Goal: Task Accomplishment & Management: Use online tool/utility

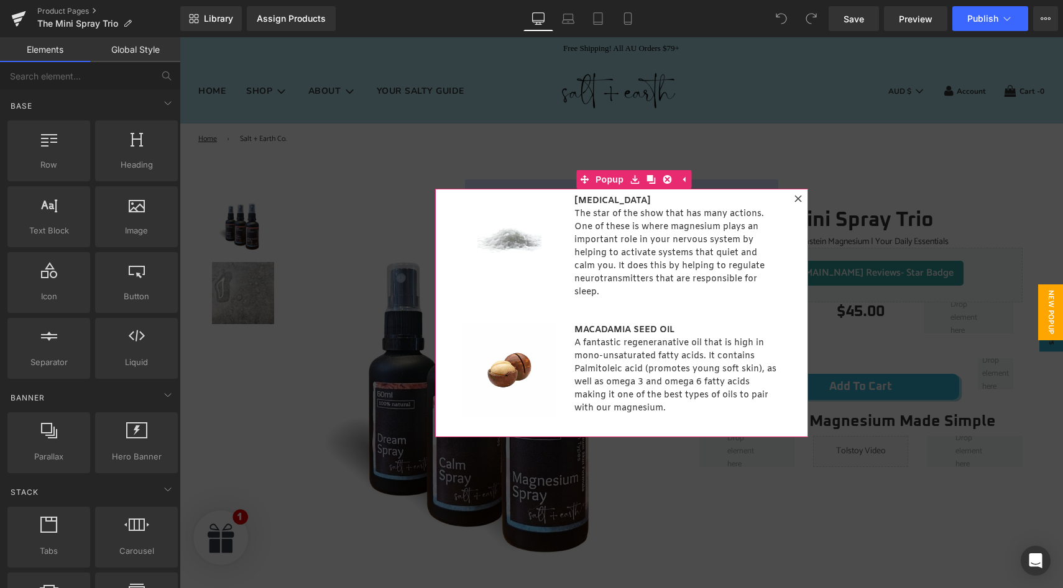
scroll to position [85, 0]
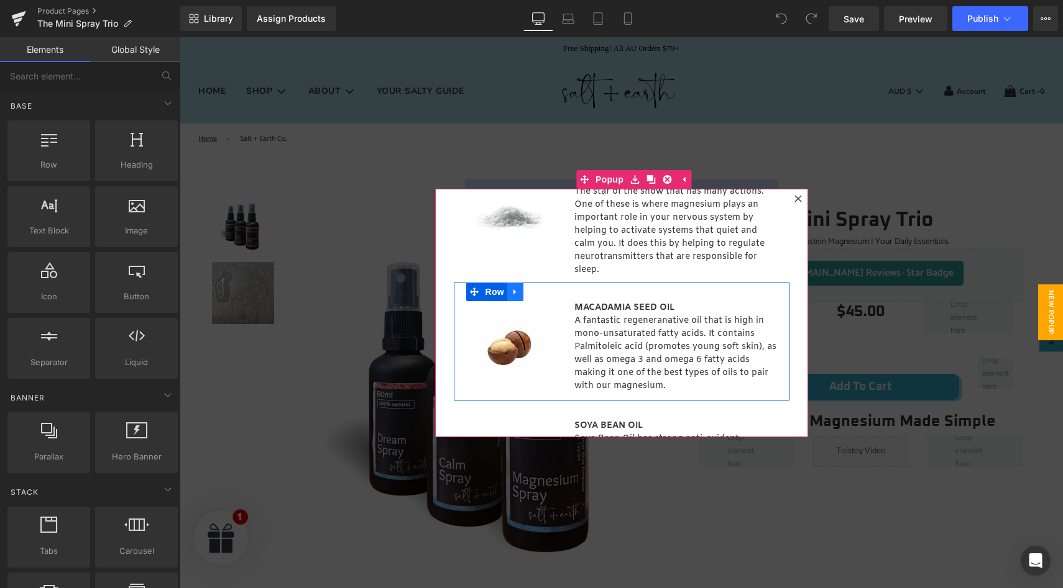
click at [515, 295] on icon at bounding box center [515, 292] width 9 height 9
click at [543, 293] on icon at bounding box center [547, 292] width 9 height 9
click at [514, 293] on icon at bounding box center [515, 292] width 9 height 9
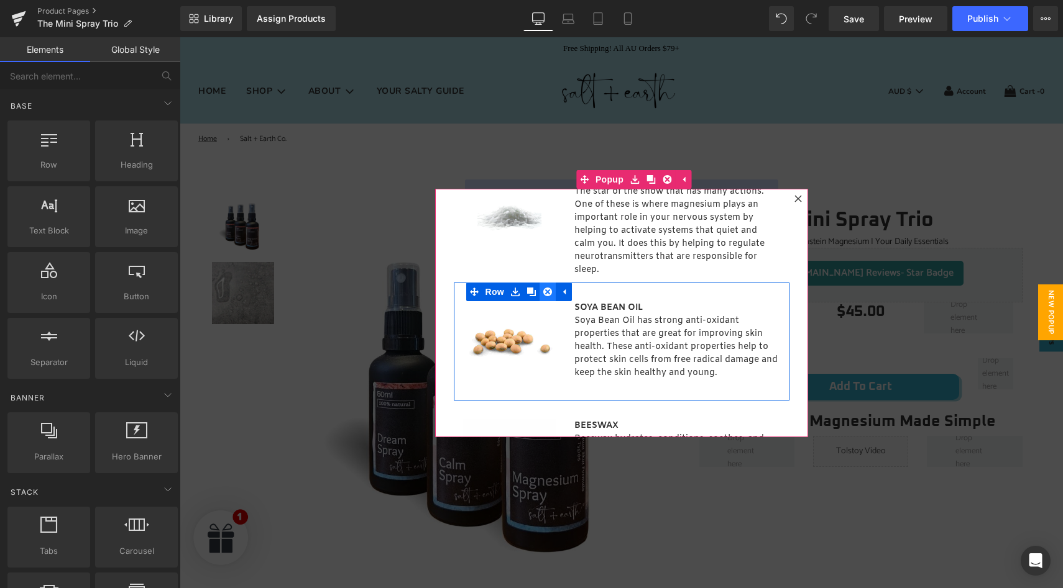
click at [539, 294] on link at bounding box center [547, 292] width 16 height 19
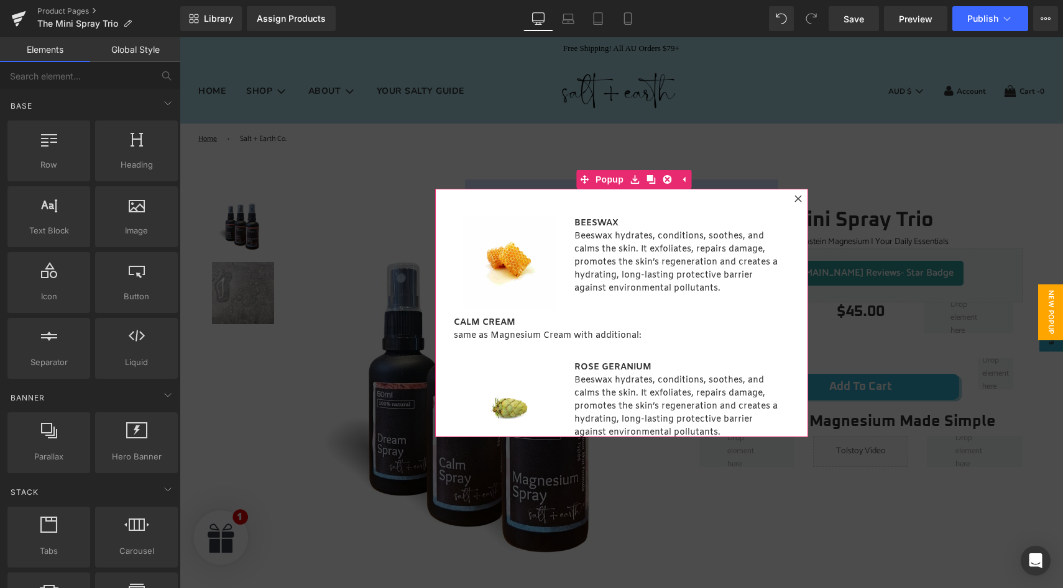
scroll to position [0, 0]
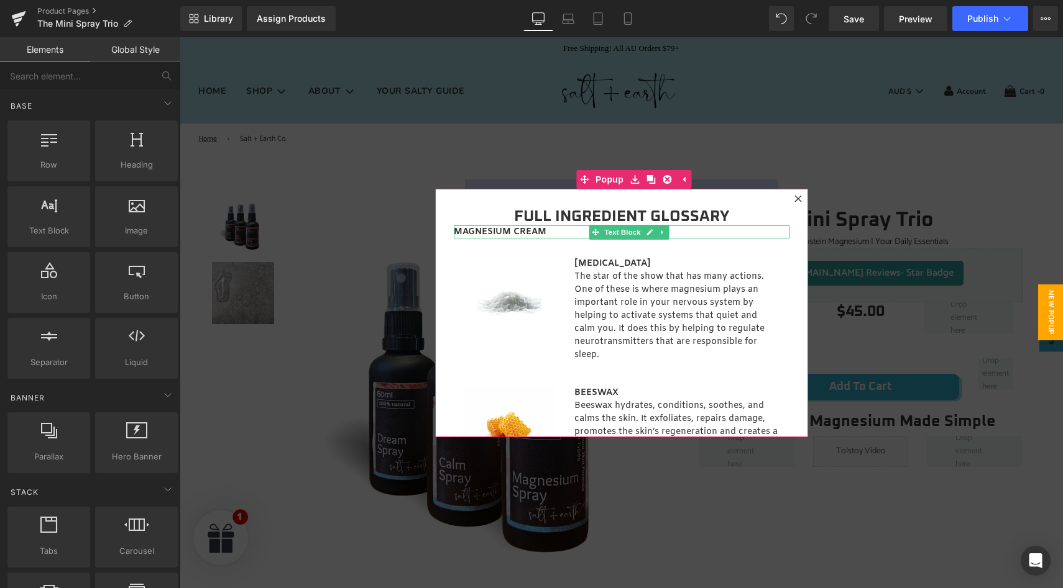
click at [513, 231] on strong "MAGNESIUM CREAM" at bounding box center [500, 232] width 93 height 12
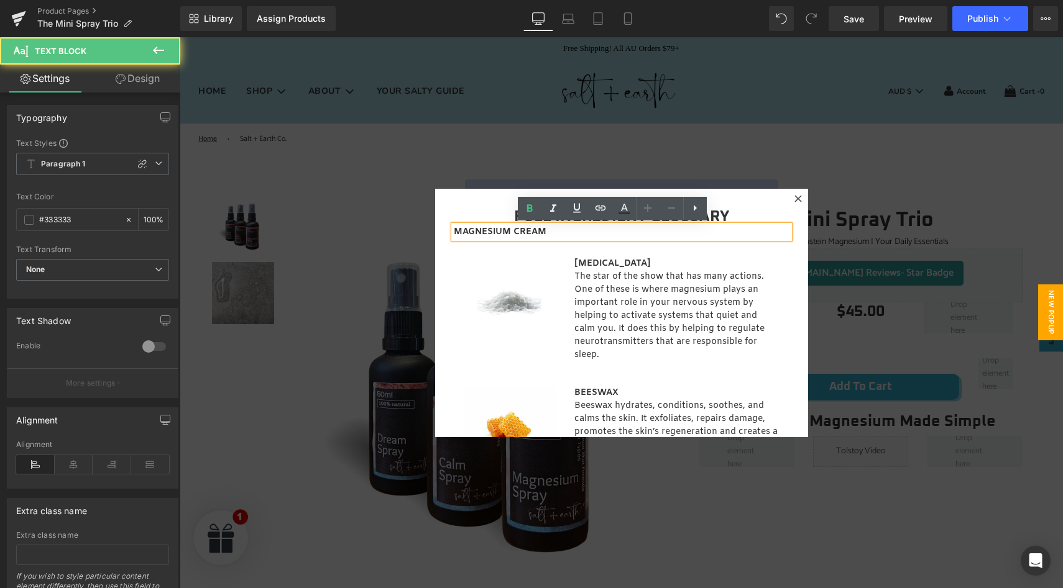
click at [511, 232] on strong "MAGNESIUM CREAM" at bounding box center [500, 232] width 93 height 12
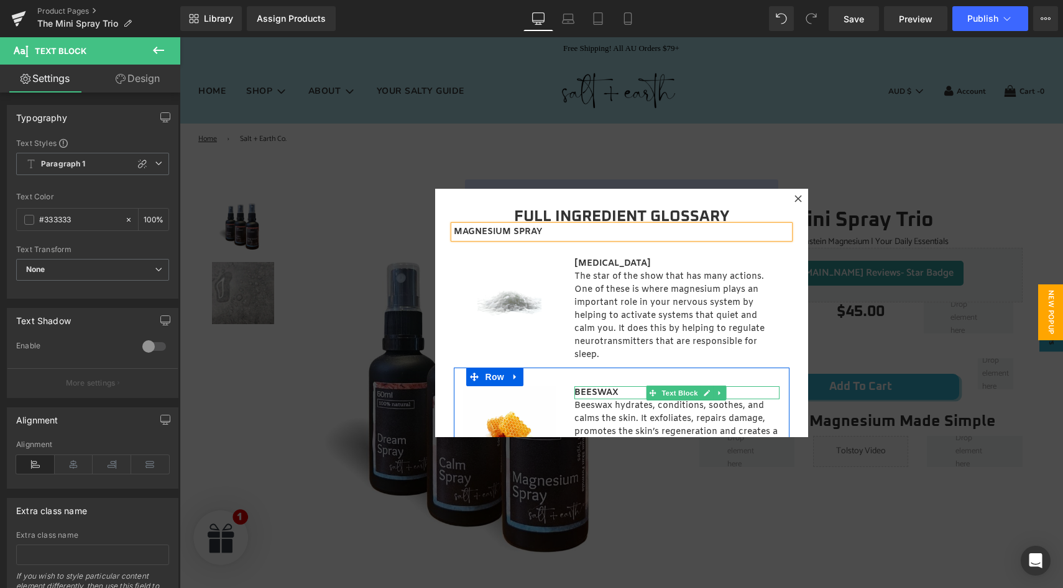
click at [580, 391] on b "BEESWAX" at bounding box center [596, 393] width 44 height 12
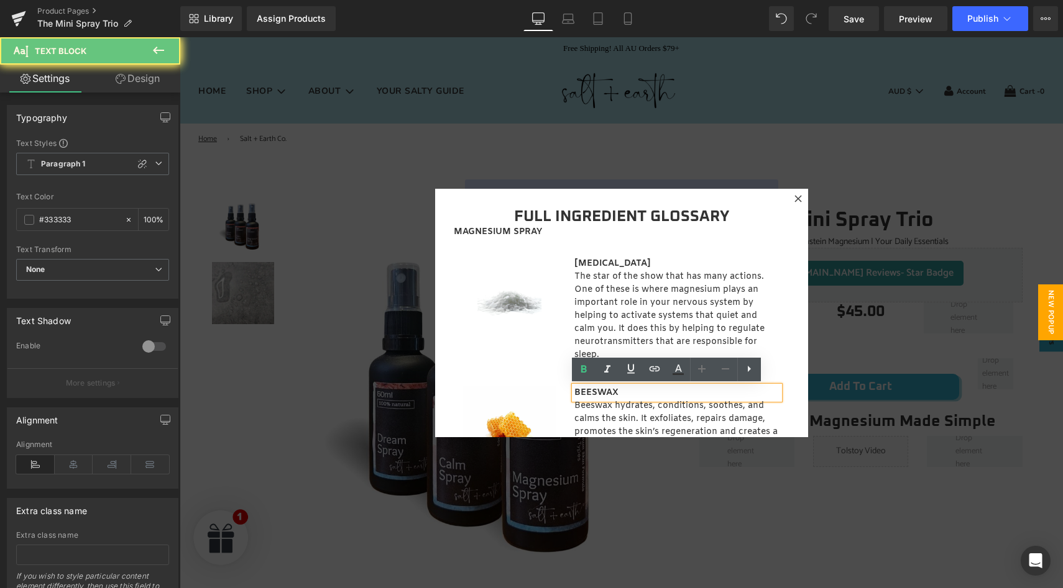
click at [589, 392] on b "BEESWAX" at bounding box center [596, 393] width 44 height 12
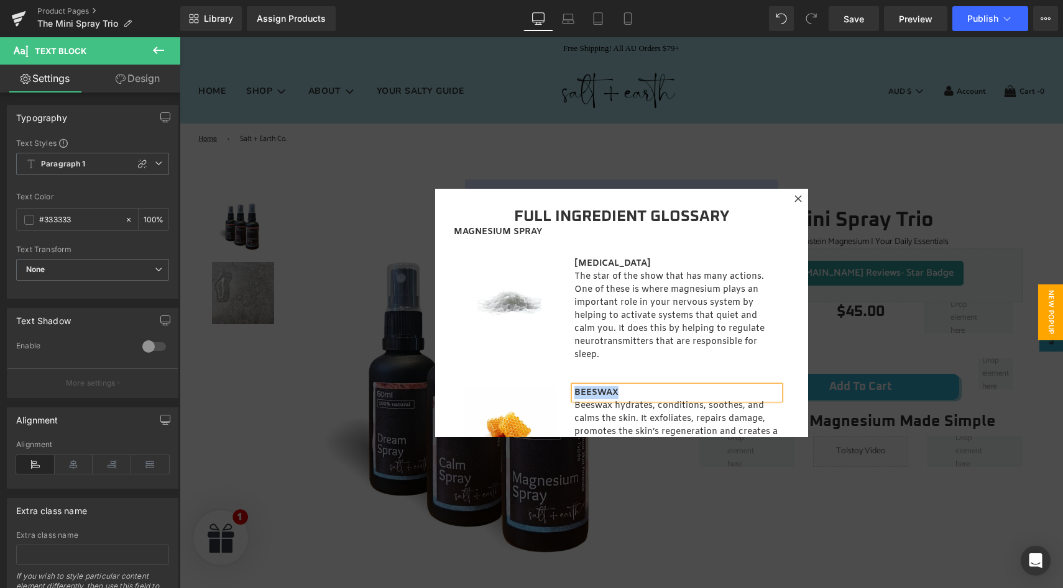
paste div
click at [593, 417] on p "Beeswax hydrates, conditions, soothes, and calms the skin. It exfoliates, repai…" at bounding box center [676, 432] width 205 height 65
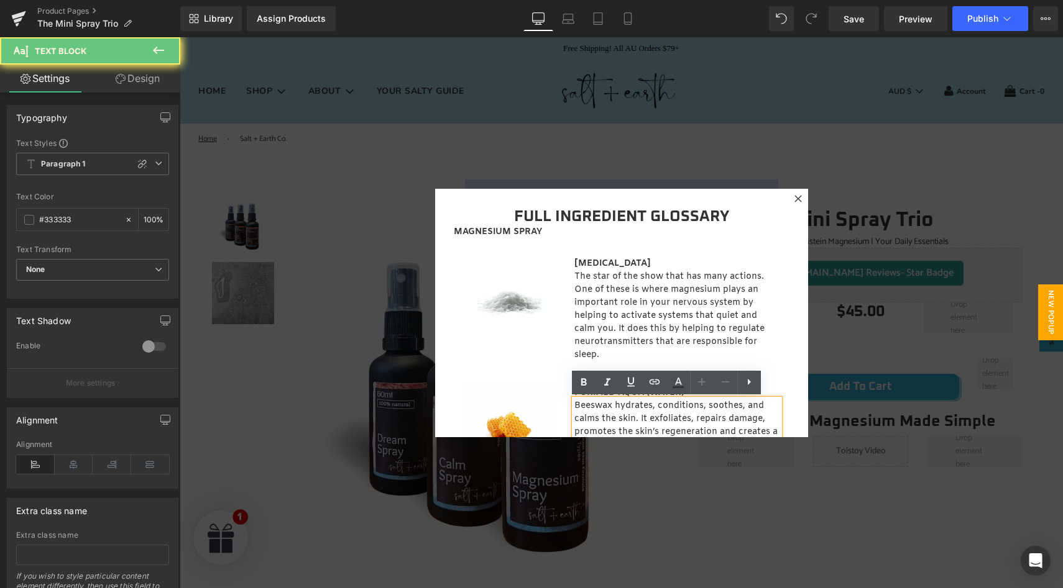
click at [600, 416] on p "Beeswax hydrates, conditions, soothes, and calms the skin. It exfoliates, repai…" at bounding box center [676, 432] width 205 height 65
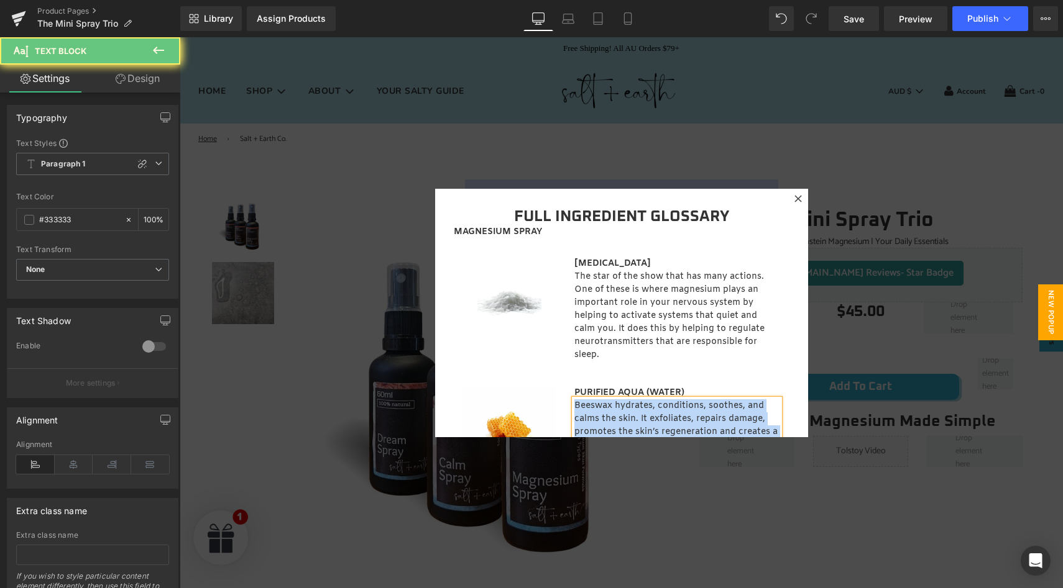
paste div
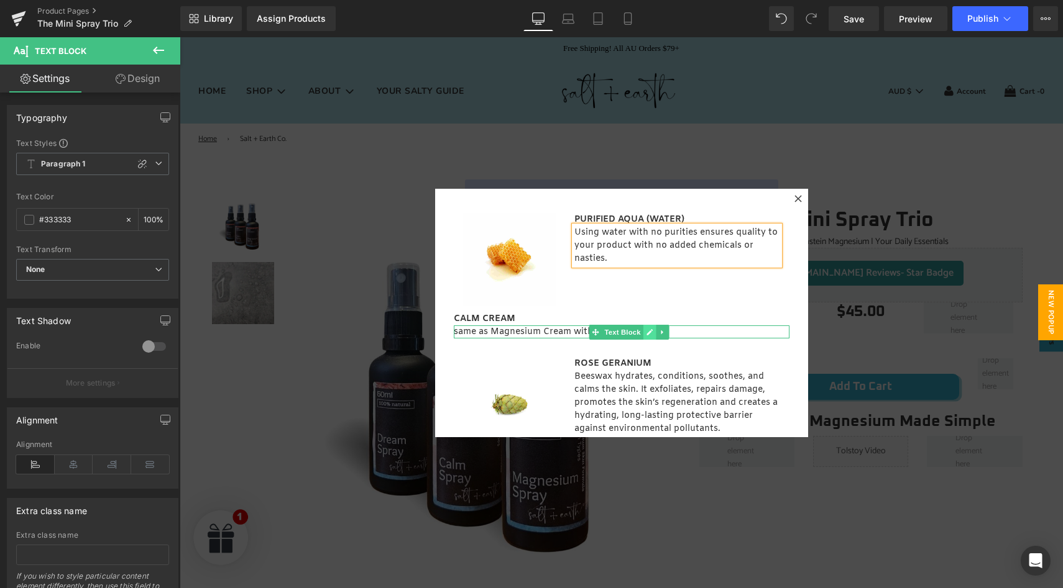
scroll to position [170, 0]
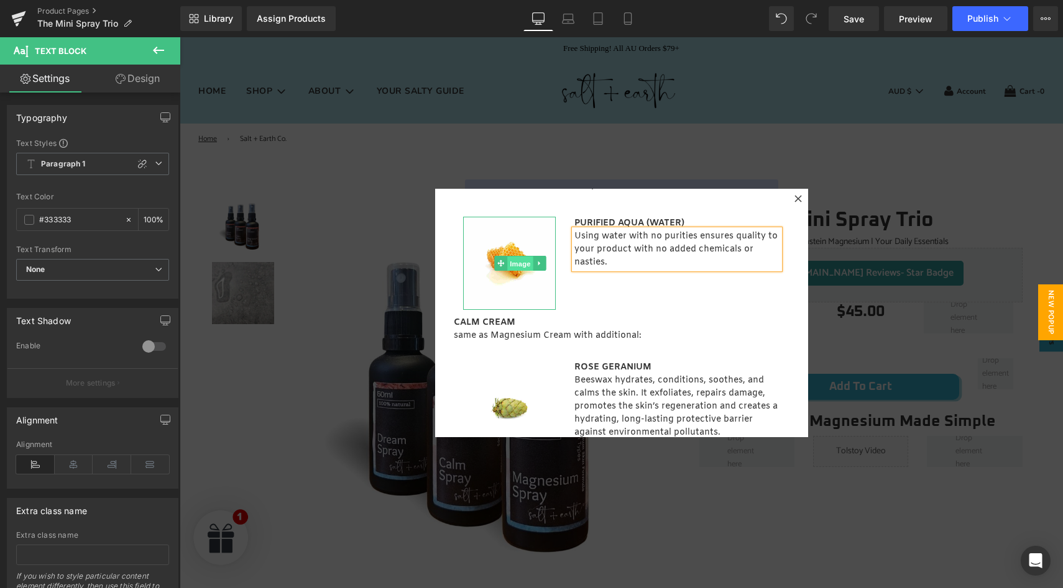
click at [513, 260] on span "Image" at bounding box center [520, 264] width 26 height 15
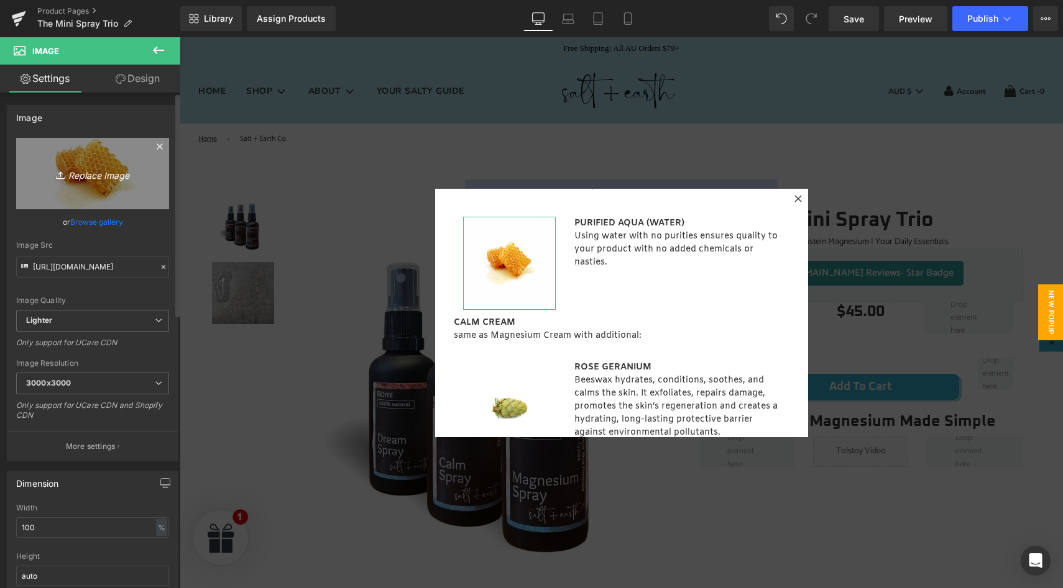
click at [106, 175] on icon "Replace Image" at bounding box center [92, 174] width 99 height 16
type input "C:\fakepath\Purified Water.jpg"
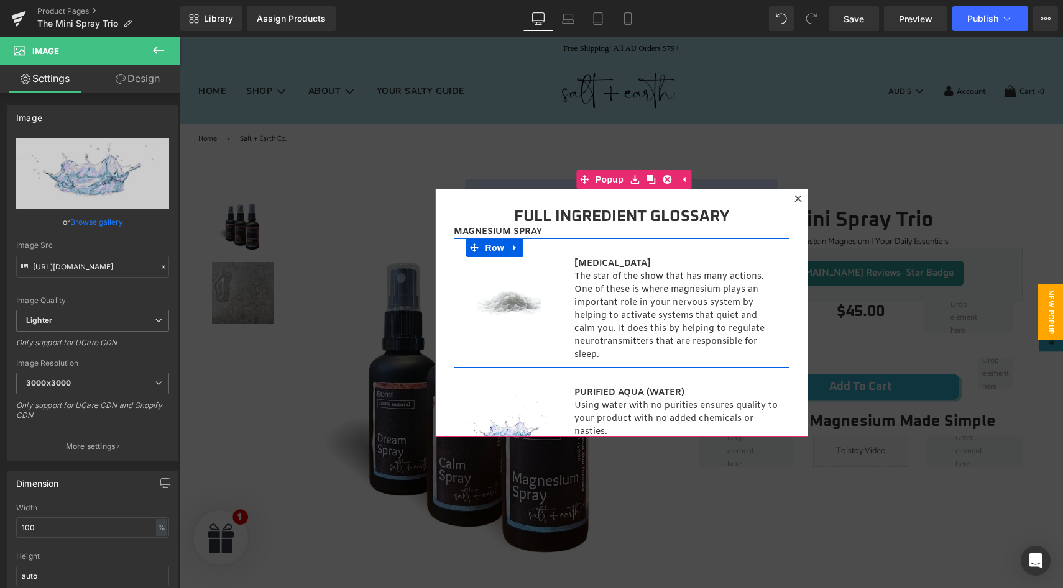
scroll to position [227, 0]
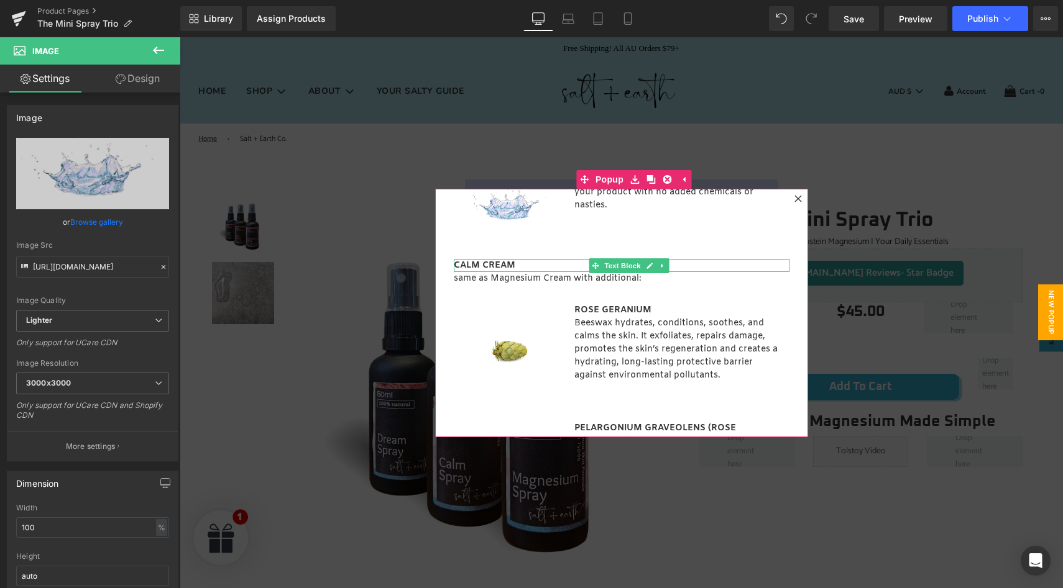
click at [482, 263] on strong "CALM CREAM" at bounding box center [485, 266] width 62 height 12
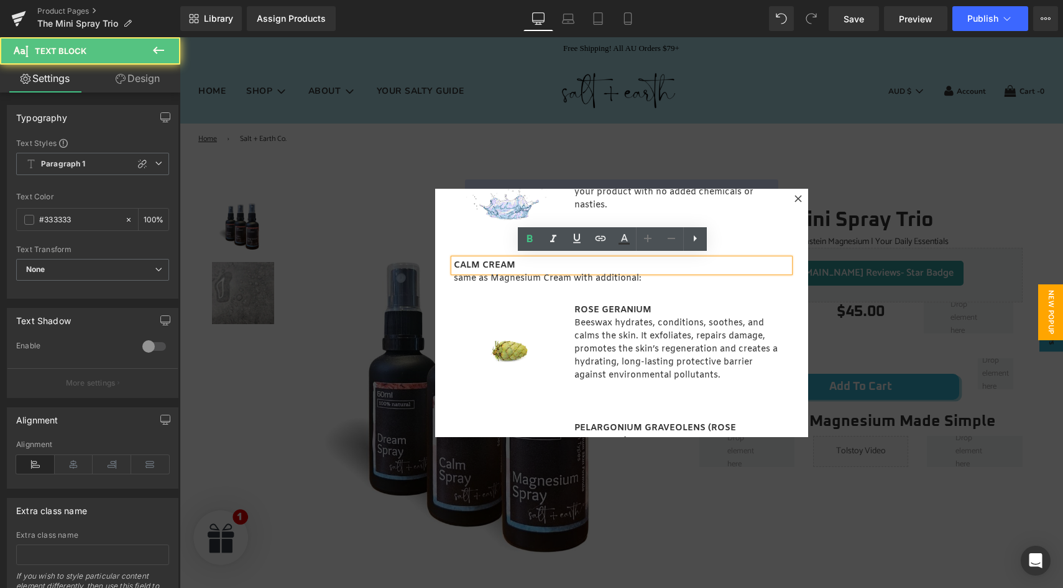
click at [480, 261] on strong "CALM CREAM" at bounding box center [485, 266] width 62 height 12
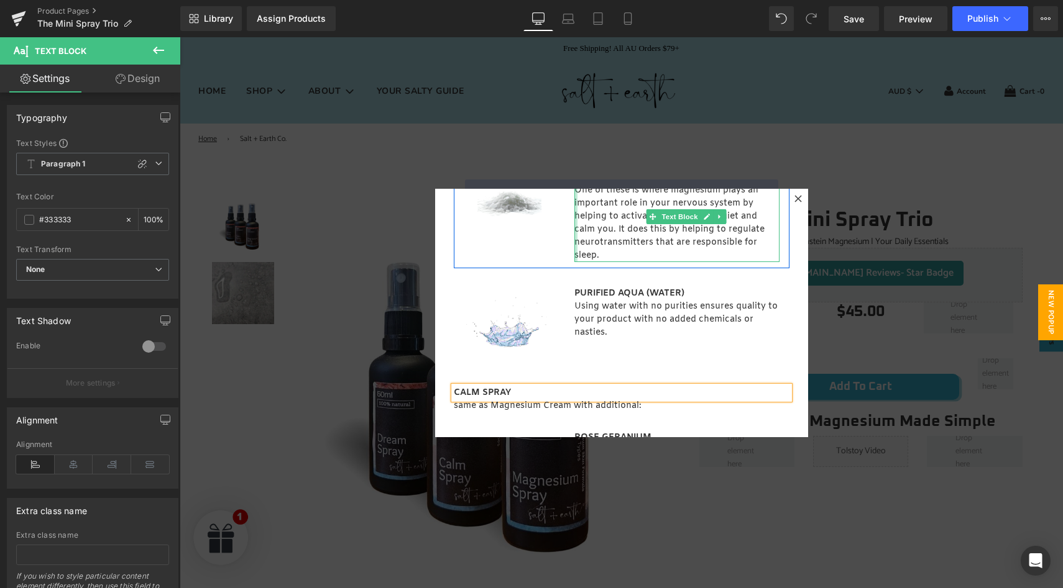
scroll to position [265, 0]
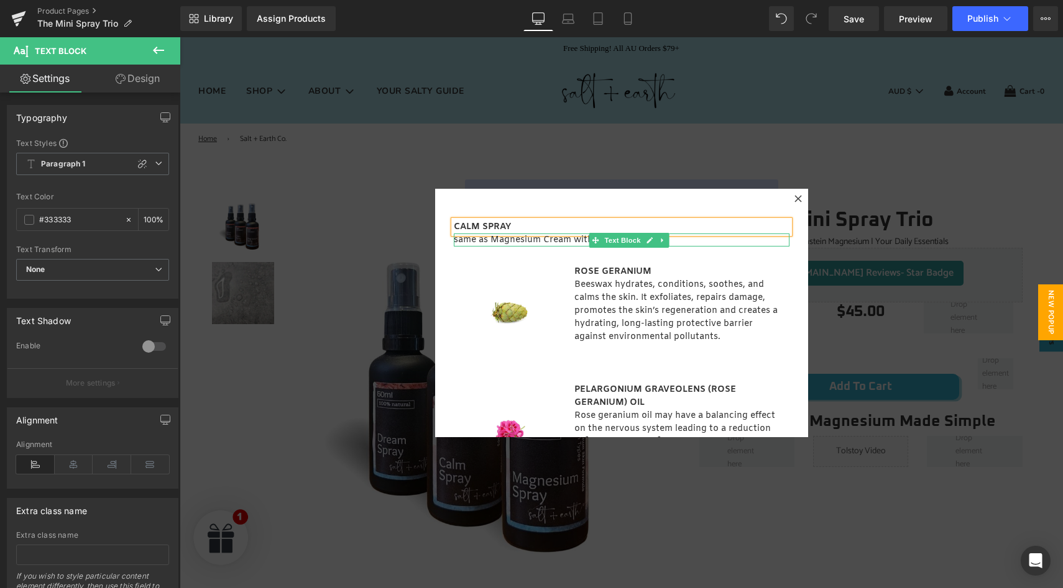
click at [545, 238] on p "same as Magnesium Cream with additional:" at bounding box center [622, 240] width 336 height 13
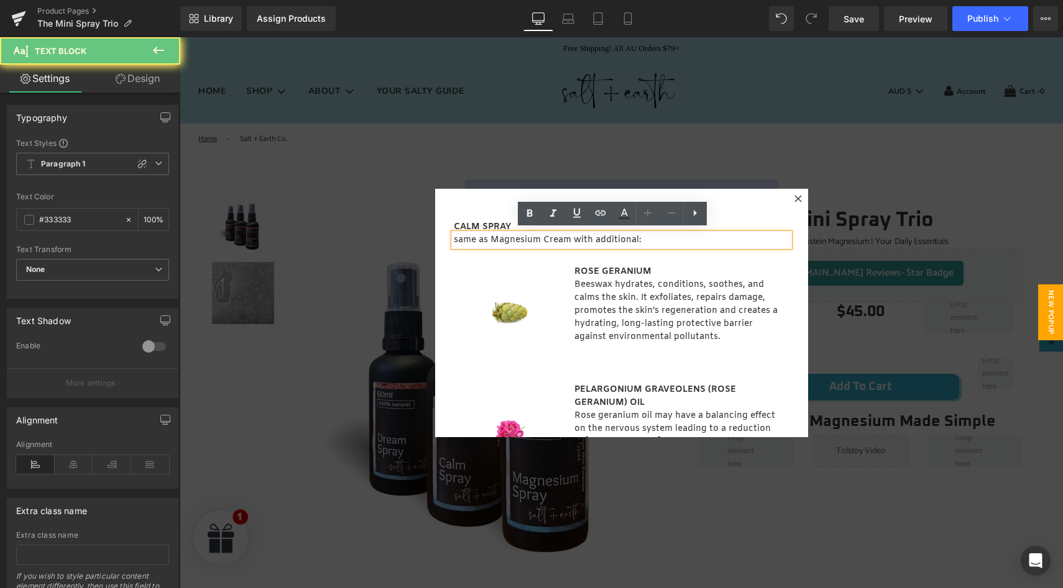
click at [539, 236] on p "same as Magnesium Cream with additional:" at bounding box center [622, 240] width 336 height 13
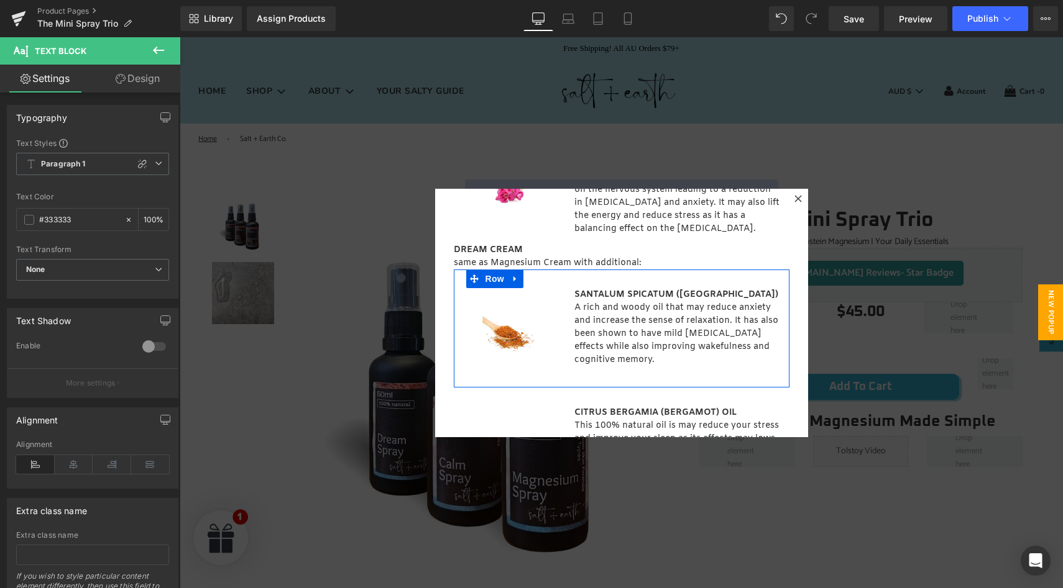
scroll to position [504, 0]
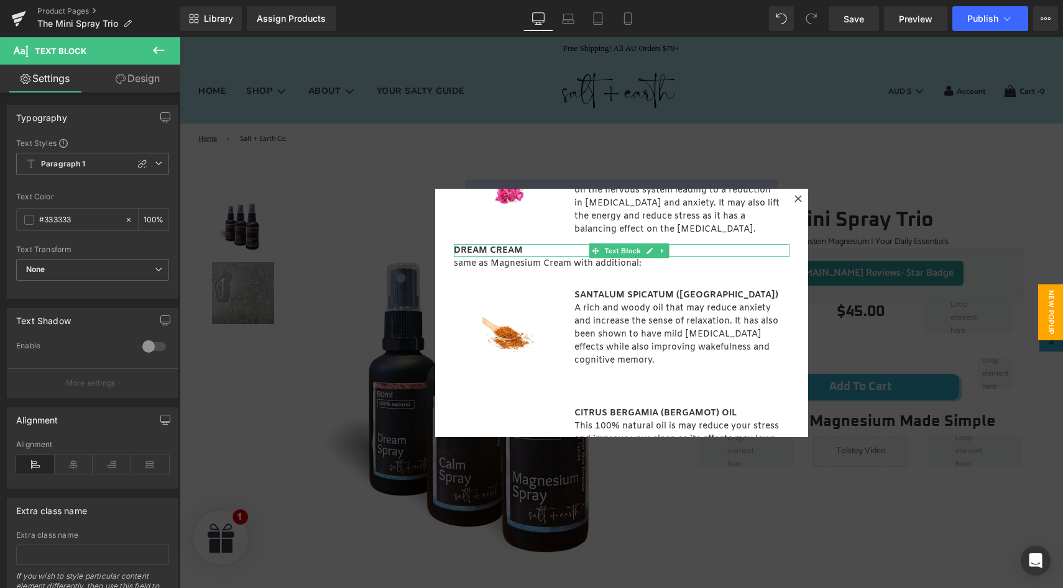
click at [488, 245] on strong "DREAM CREAM" at bounding box center [488, 251] width 69 height 12
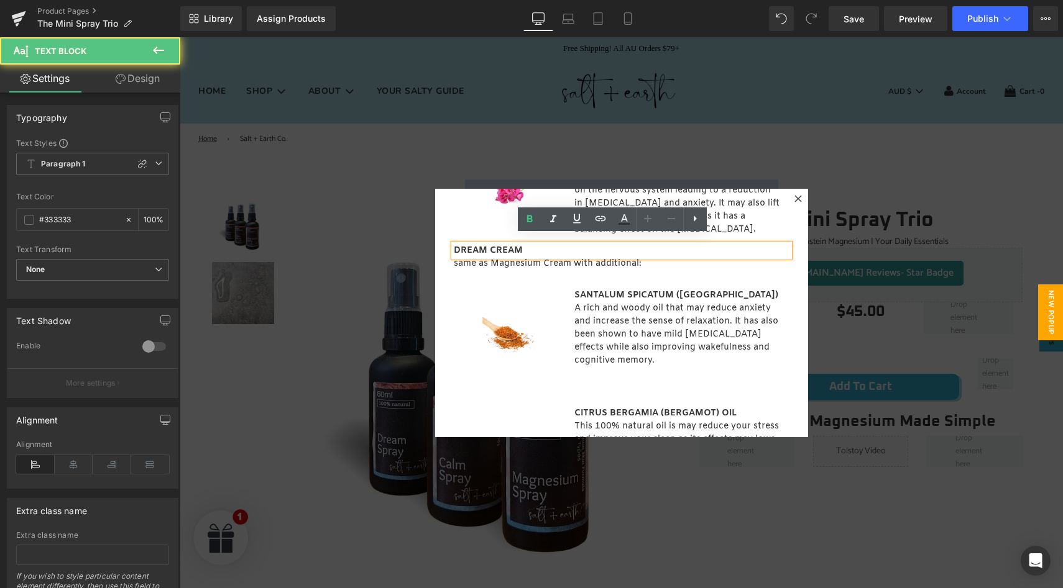
click at [485, 245] on strong "DREAM CREAM" at bounding box center [488, 251] width 69 height 12
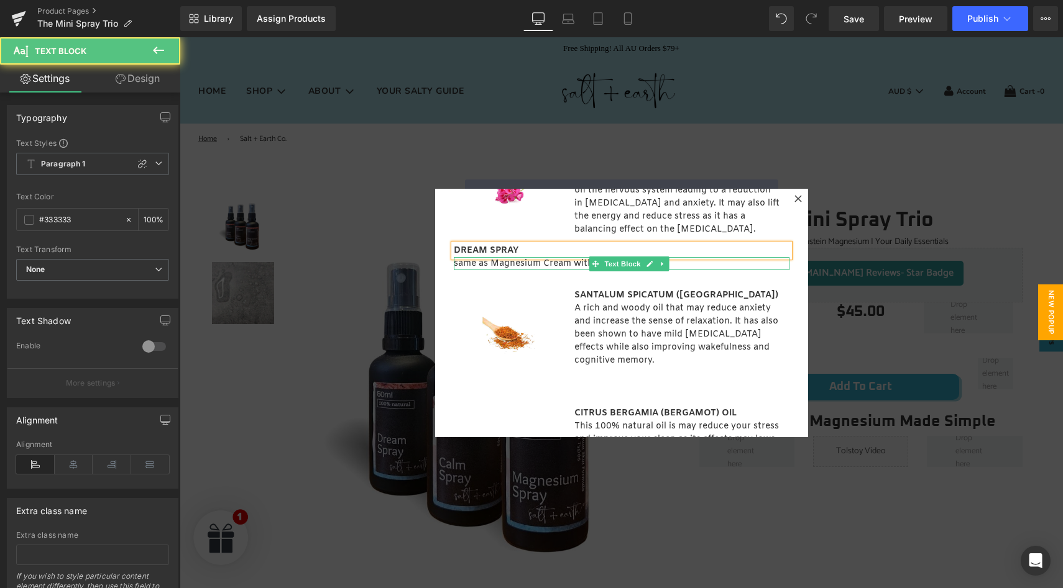
click at [541, 257] on p "same as Magnesium Cream with additional:" at bounding box center [622, 263] width 336 height 13
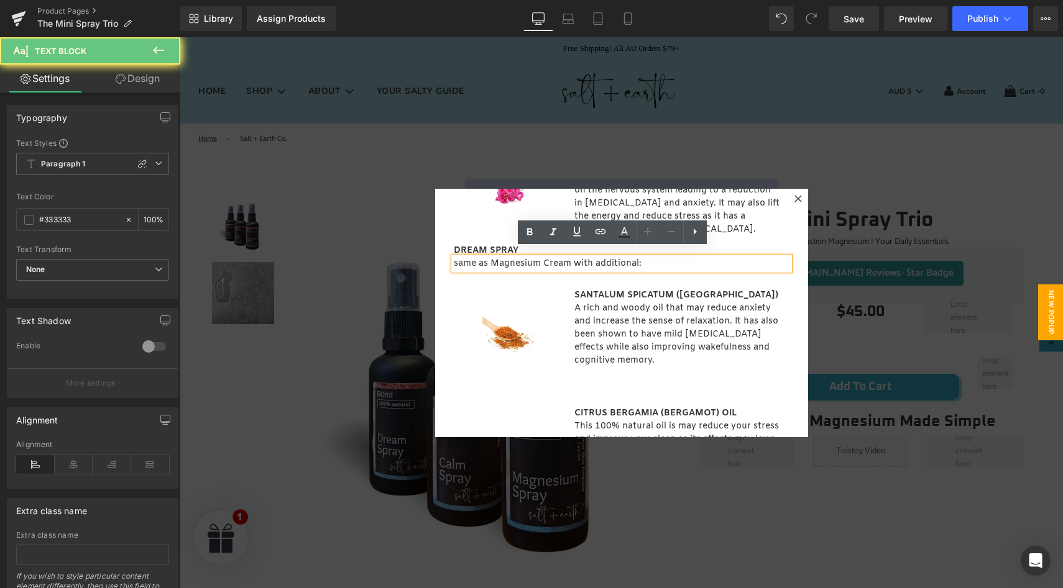
click at [540, 257] on p "same as Magnesium Cream with additional:" at bounding box center [622, 263] width 336 height 13
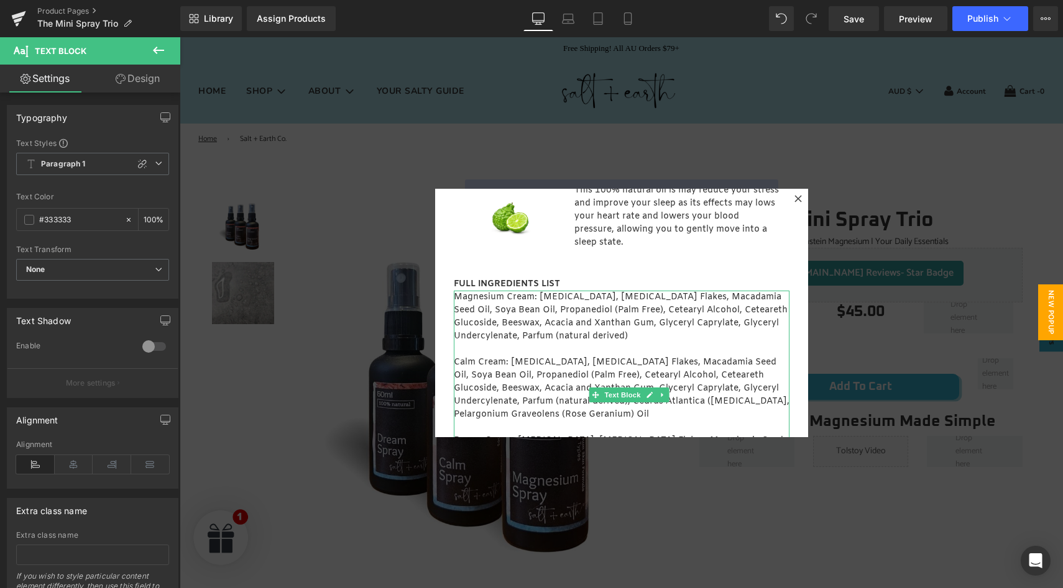
scroll to position [743, 0]
drag, startPoint x: 600, startPoint y: 280, endPoint x: 711, endPoint y: 317, distance: 116.5
click at [711, 317] on p "Magnesium Cream: [MEDICAL_DATA], [MEDICAL_DATA] Flakes, Macadamia Seed Oil, Soy…" at bounding box center [622, 314] width 336 height 52
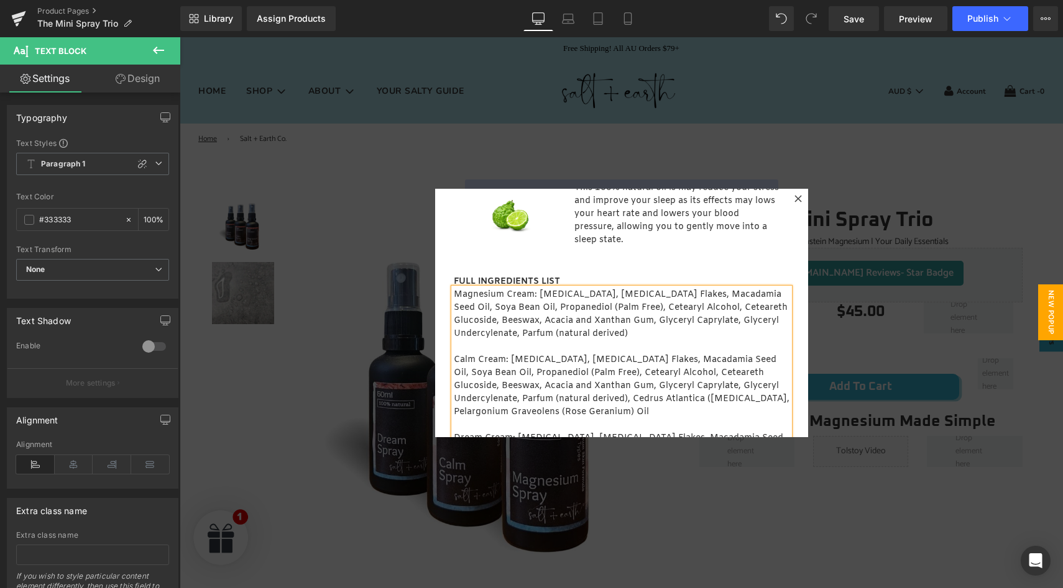
click at [711, 317] on p "Magnesium Cream: [MEDICAL_DATA], [MEDICAL_DATA] Flakes, Macadamia Seed Oil, Soy…" at bounding box center [622, 314] width 336 height 52
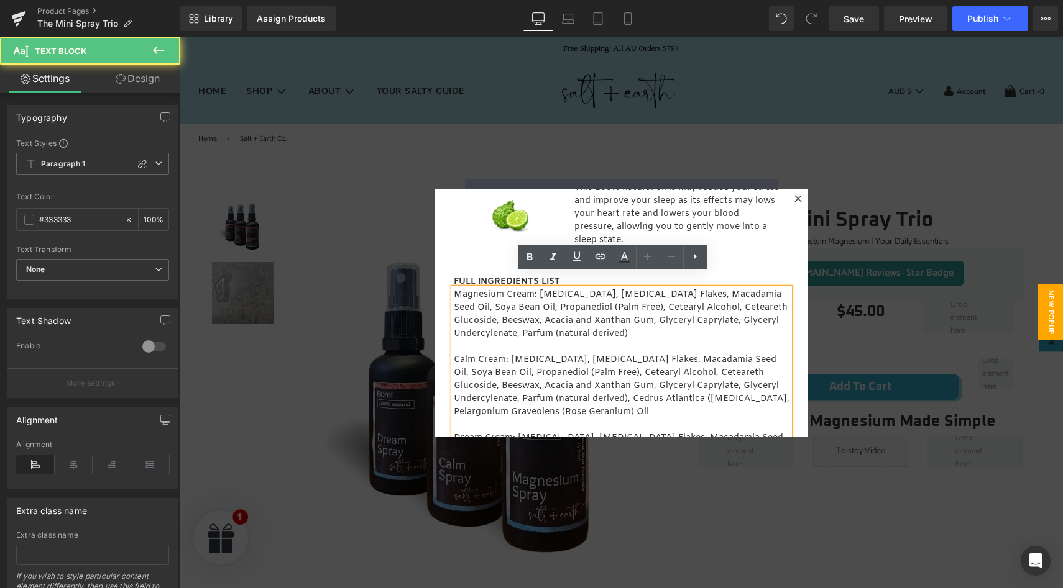
drag, startPoint x: 602, startPoint y: 280, endPoint x: 705, endPoint y: 316, distance: 109.1
click at [705, 316] on span "Magnesium Cream: [MEDICAL_DATA], [MEDICAL_DATA] Flakes, Macadamia Seed Oil, Soy…" at bounding box center [621, 314] width 334 height 51
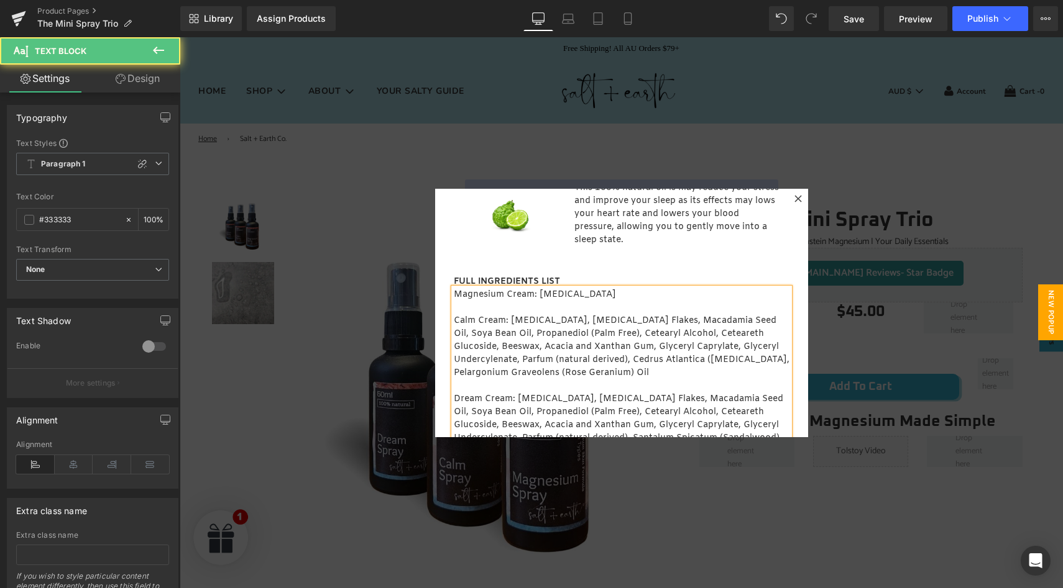
click at [503, 289] on span "Magnesium Cream: Purified Water" at bounding box center [535, 295] width 162 height 12
click at [473, 315] on span "Calm Cream: [MEDICAL_DATA], [MEDICAL_DATA] Flakes, Macadamia Seed Oil, Soya Bea…" at bounding box center [622, 347] width 336 height 64
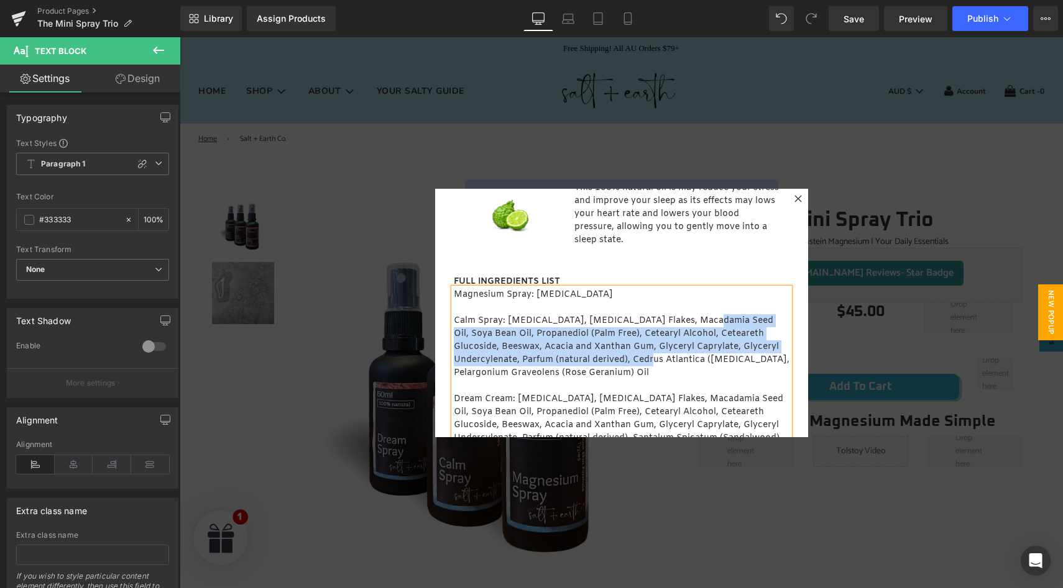
drag, startPoint x: 692, startPoint y: 305, endPoint x: 627, endPoint y: 341, distance: 74.5
click at [627, 341] on span "Calm Spray: Purified Water, Magnesium Chloride Flakes, Macadamia Seed Oil, Soya…" at bounding box center [622, 347] width 336 height 64
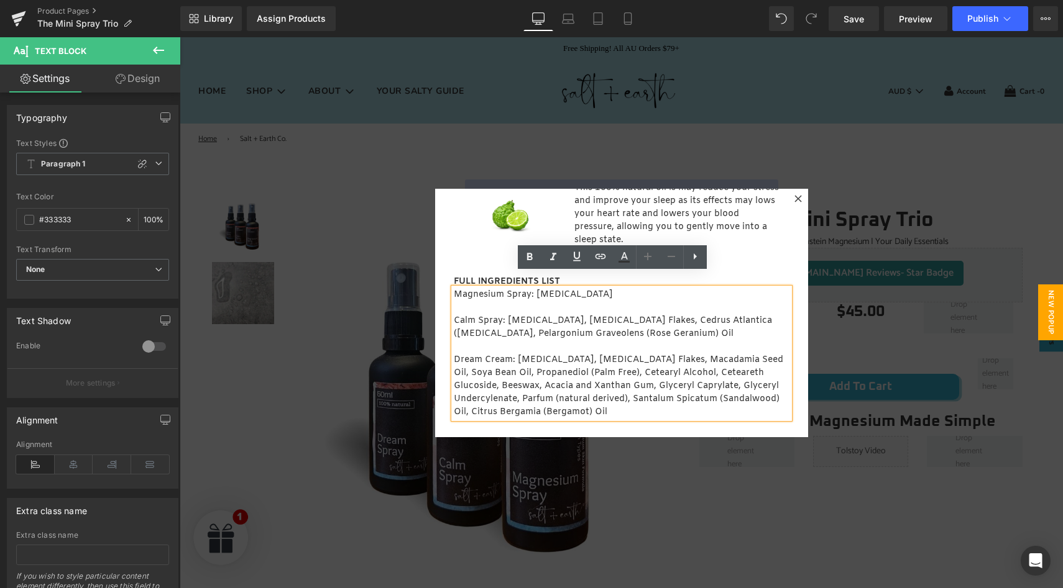
scroll to position [729, 0]
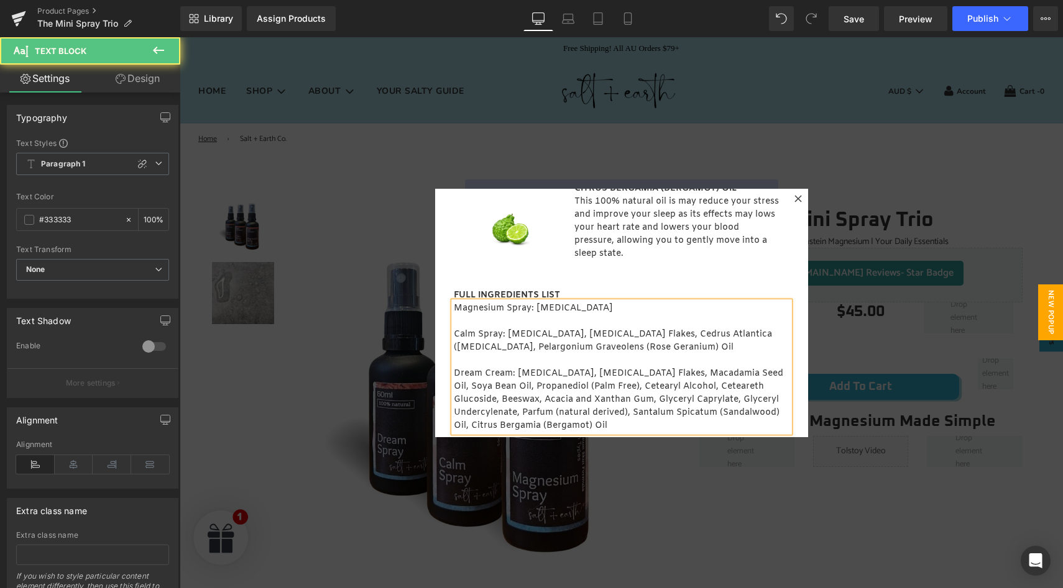
click at [482, 368] on span "Dream Cream: [MEDICAL_DATA], [MEDICAL_DATA] Flakes, Macadamia Seed Oil, Soya Be…" at bounding box center [618, 400] width 329 height 64
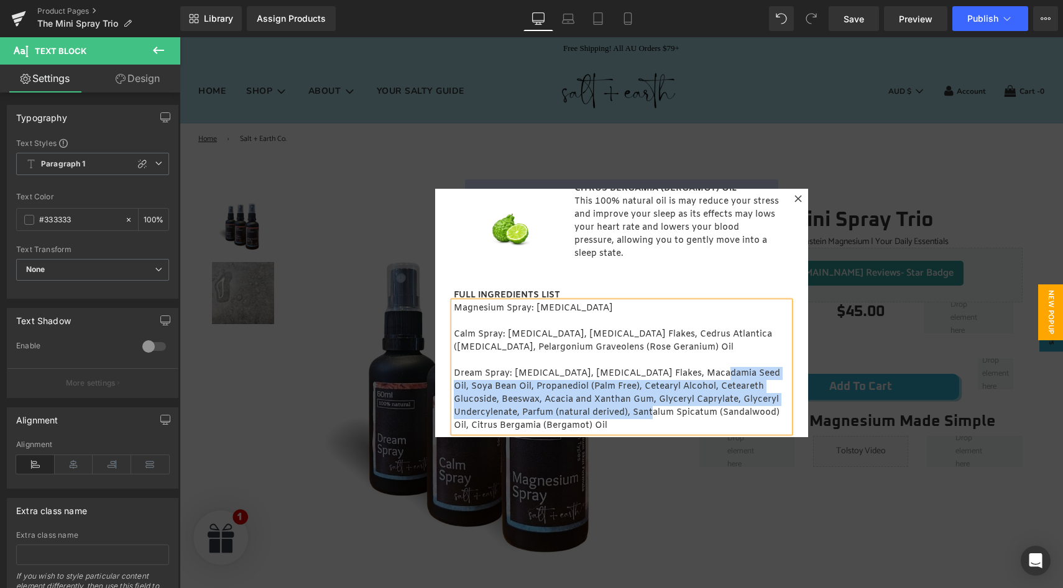
drag, startPoint x: 700, startPoint y: 359, endPoint x: 627, endPoint y: 398, distance: 82.6
click at [627, 398] on span "Dream Spray: Purified Water, Magnesium Chloride Flakes, Macadamia Seed Oil, Soy…" at bounding box center [617, 400] width 326 height 64
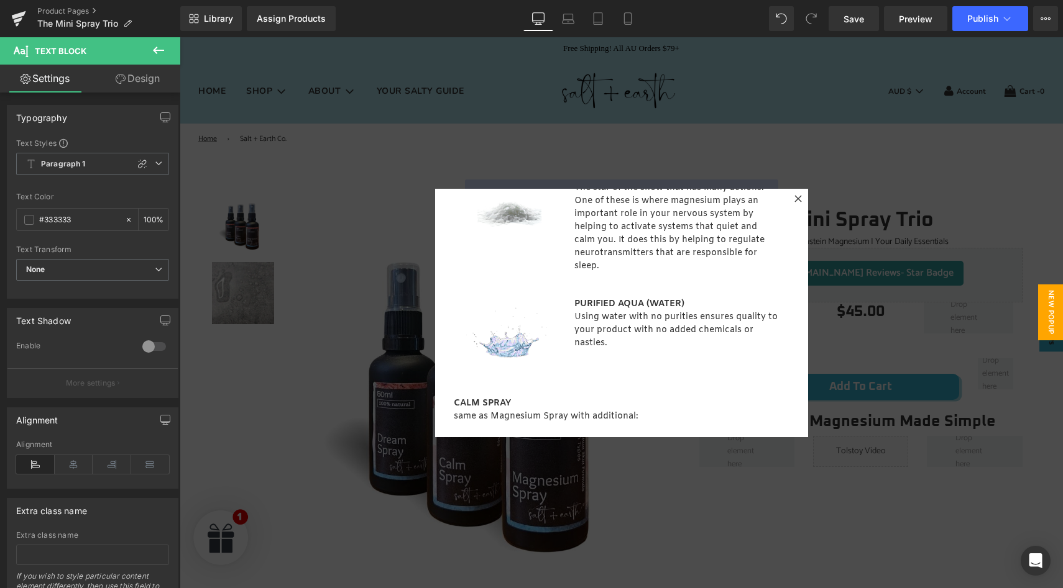
scroll to position [0, 0]
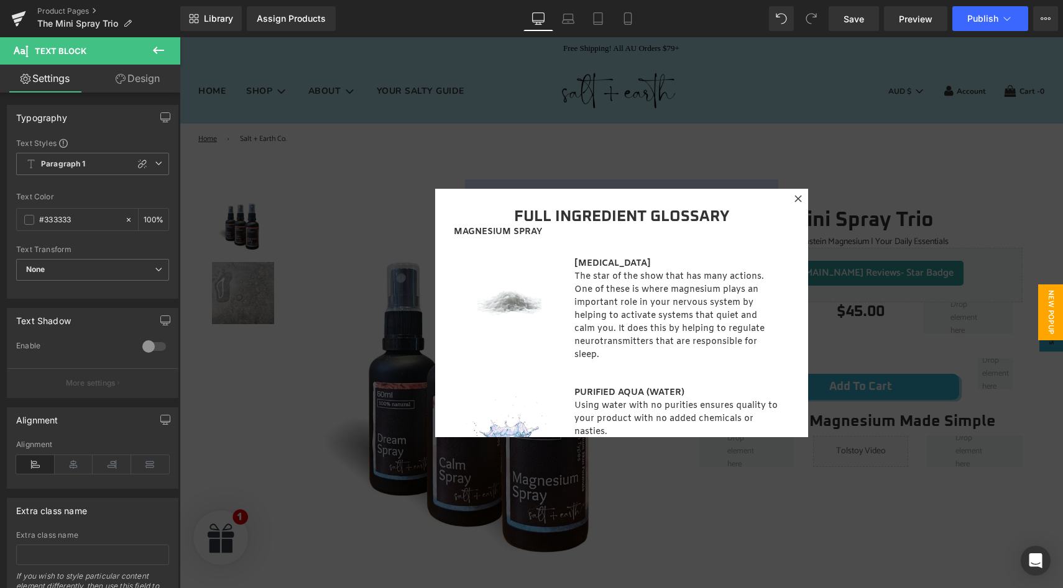
click at [794, 196] on icon at bounding box center [797, 198] width 7 height 7
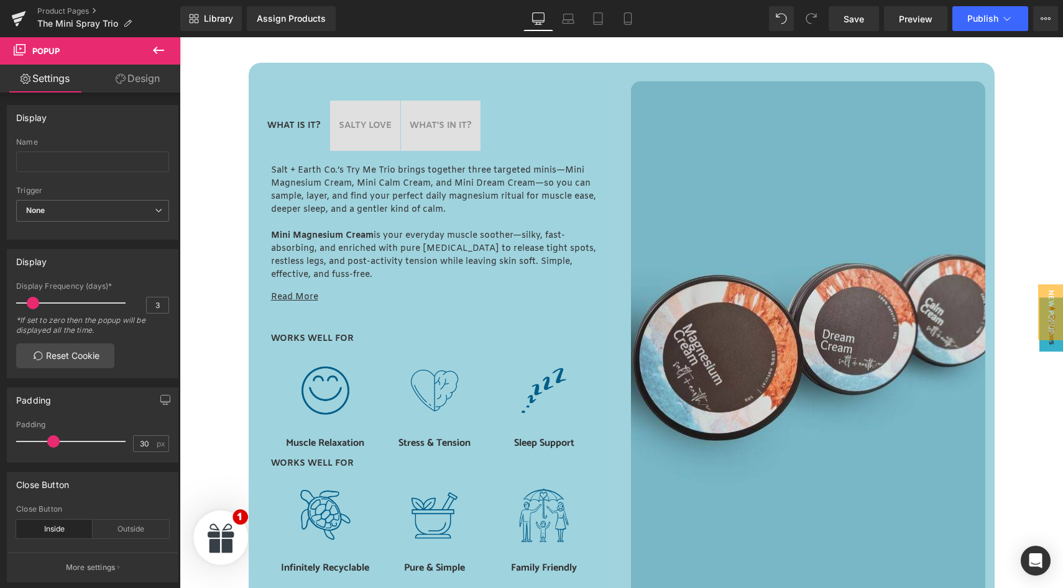
scroll to position [529, 0]
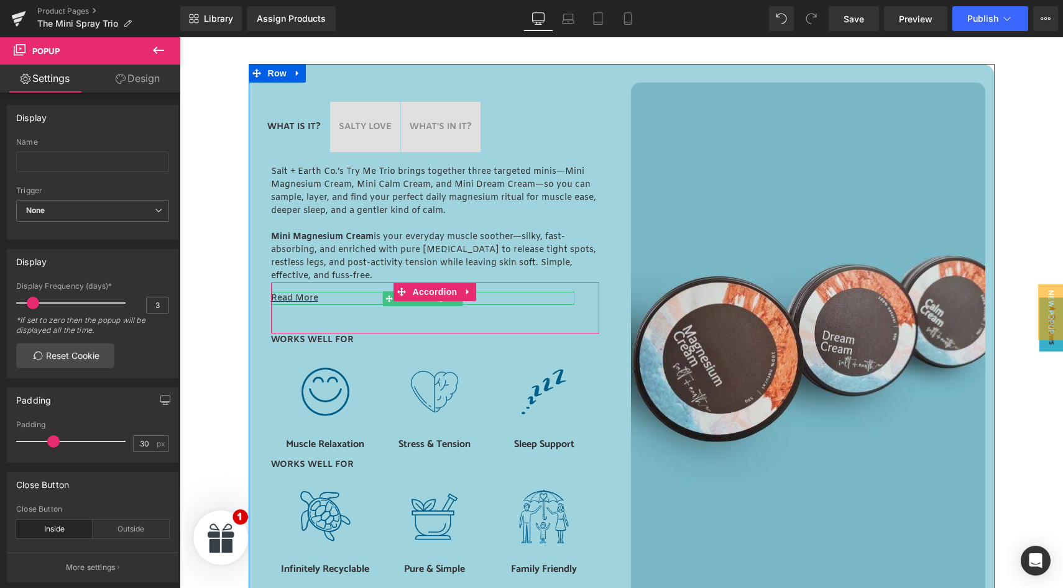
click at [286, 299] on u "Read More" at bounding box center [294, 299] width 47 height 12
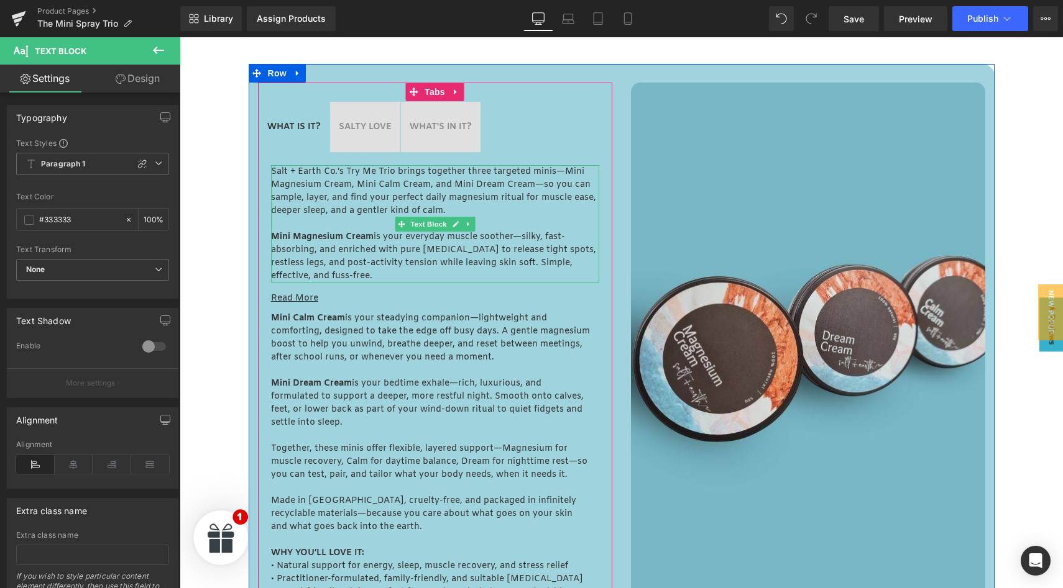
click at [323, 196] on p "Salt + Earth Co.’s Try Me Trio brings together three targeted minis—Mini Magnes…" at bounding box center [435, 191] width 328 height 52
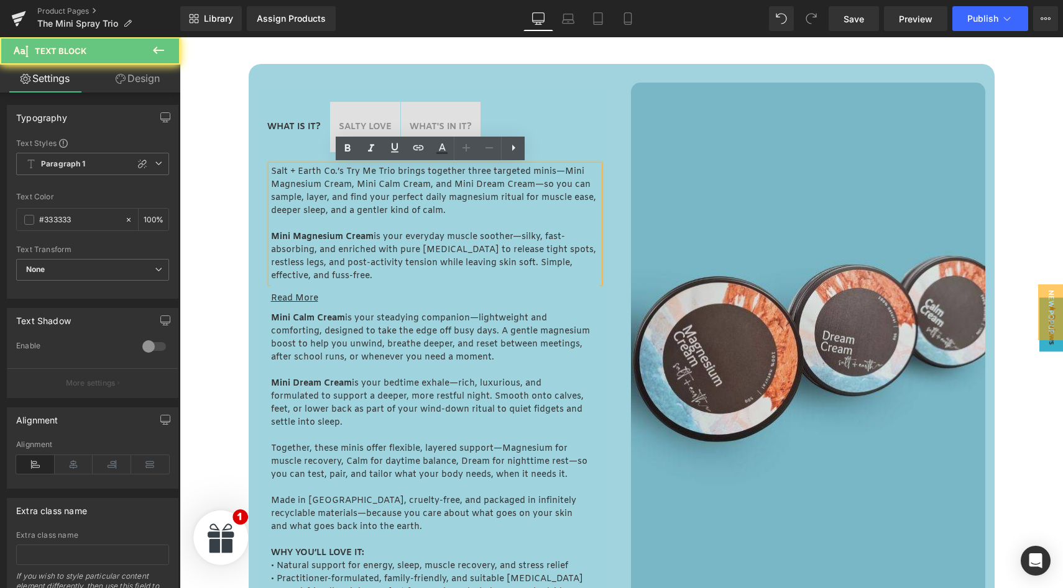
click at [323, 196] on p "Salt + Earth Co.’s Try Me Trio brings together three targeted minis—Mini Magnes…" at bounding box center [435, 191] width 328 height 52
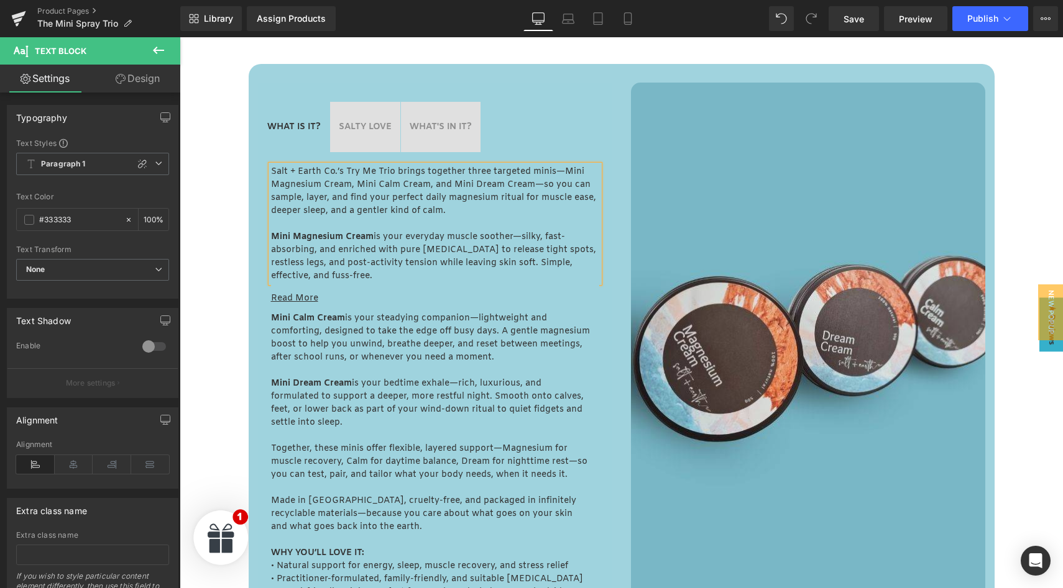
copy div "Salt + Earth Co.’s Try Me Trio brings together three targeted minis—Mini Magnes…"
click at [306, 357] on p "Mini Calm Cream is your steadying companion—lightweight and comforting, designe…" at bounding box center [430, 338] width 319 height 52
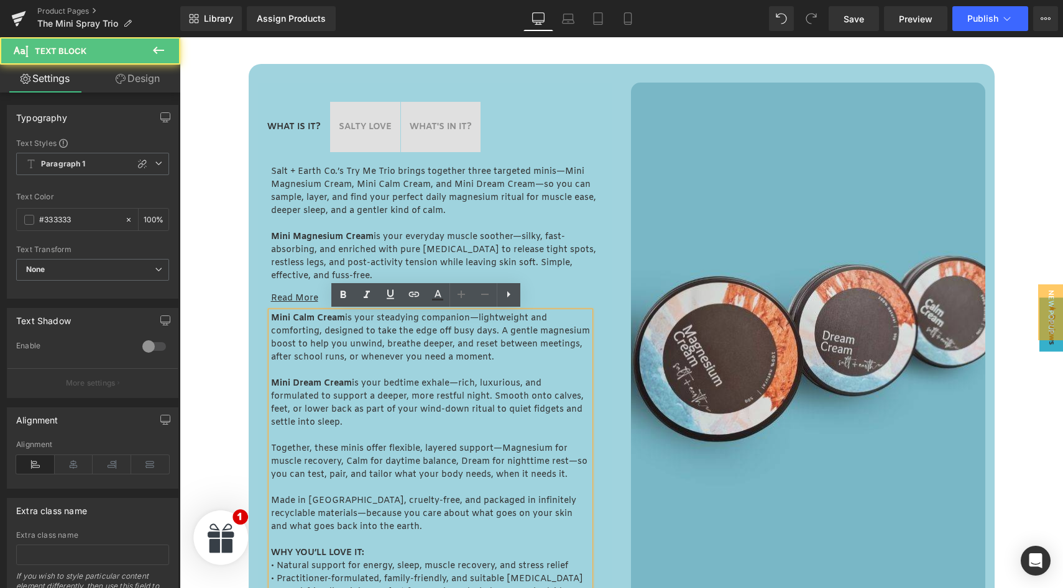
click at [306, 357] on p "Mini Calm Cream is your steadying companion—lightweight and comforting, designe…" at bounding box center [430, 338] width 319 height 52
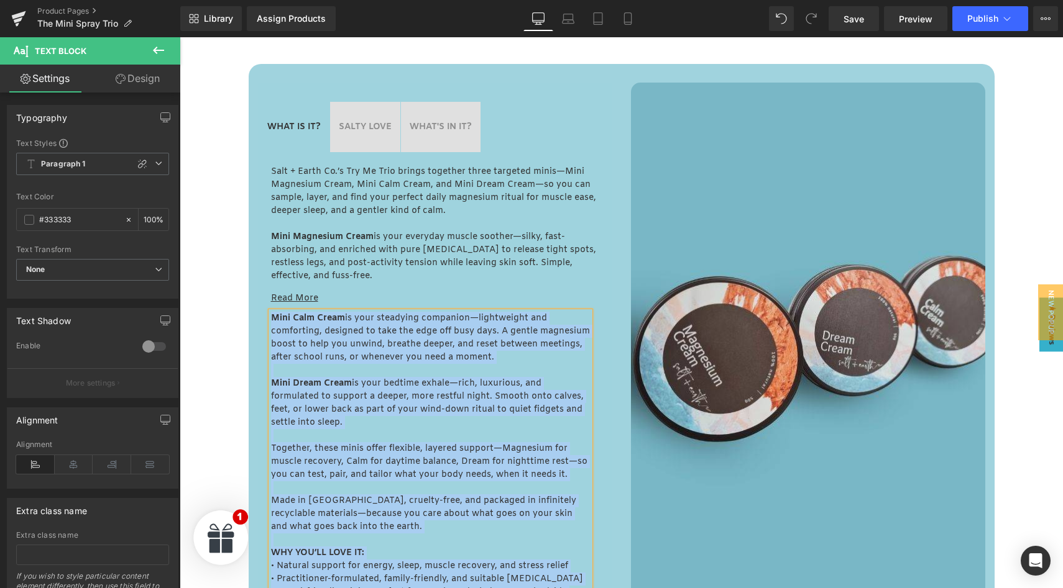
copy div "Mini Calm Cream is your steadying companion—lightweight and comforting, designe…"
click at [286, 197] on p "Salt + Earth Co.’s Try Me Trio brings together three targeted minis—Mini Magnes…" at bounding box center [435, 191] width 328 height 52
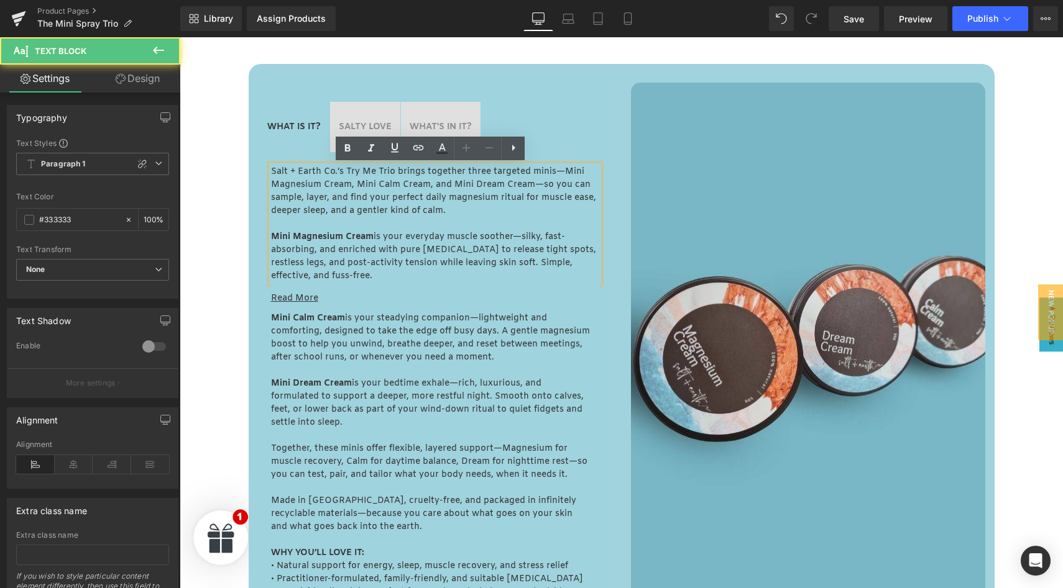
click at [295, 196] on p "Salt + Earth Co.’s Try Me Trio brings together three targeted minis—Mini Magnes…" at bounding box center [435, 191] width 328 height 52
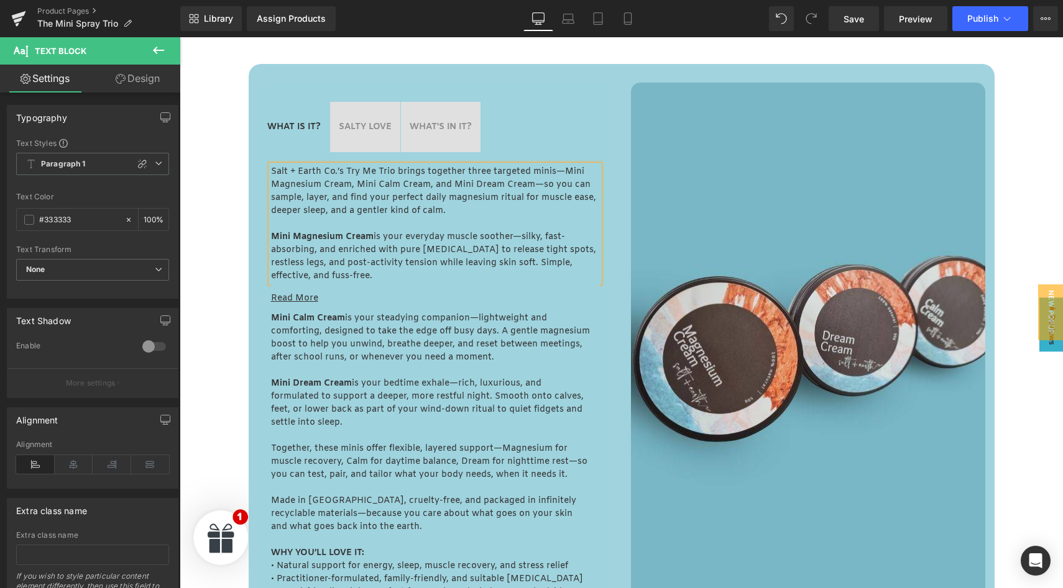
paste div
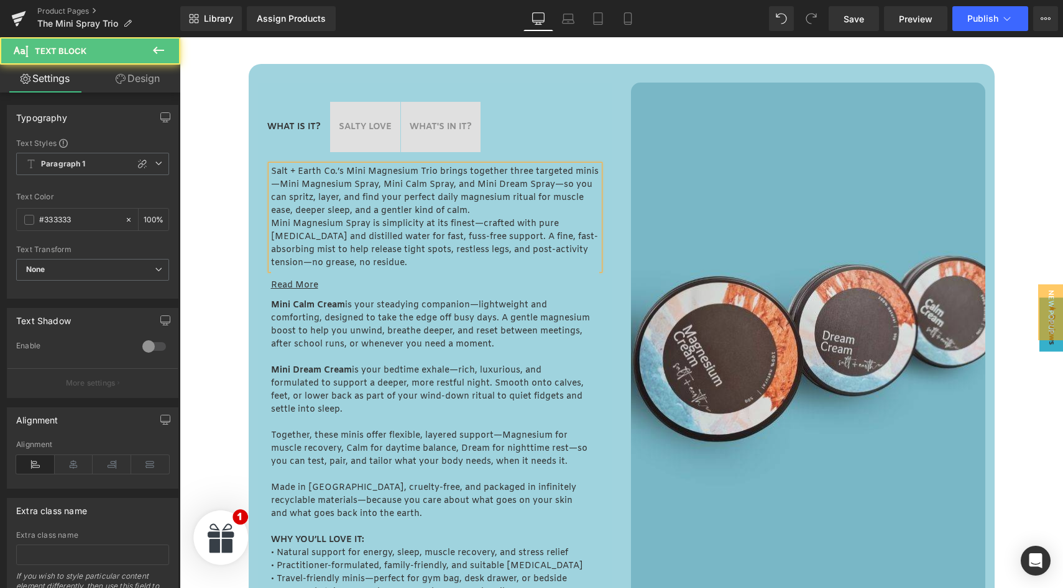
click at [290, 220] on p "Mini Magnesium Spray is simplicity at its finest—crafted with pure magnesium ch…" at bounding box center [435, 243] width 328 height 52
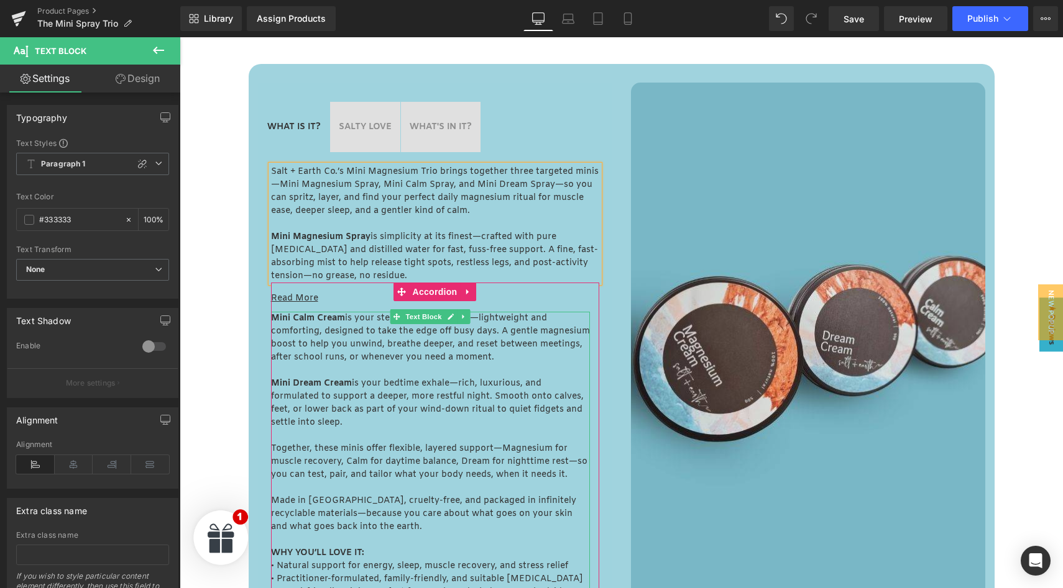
click at [302, 346] on p "Mini Calm Cream is your steadying companion—lightweight and comforting, designe…" at bounding box center [430, 338] width 319 height 52
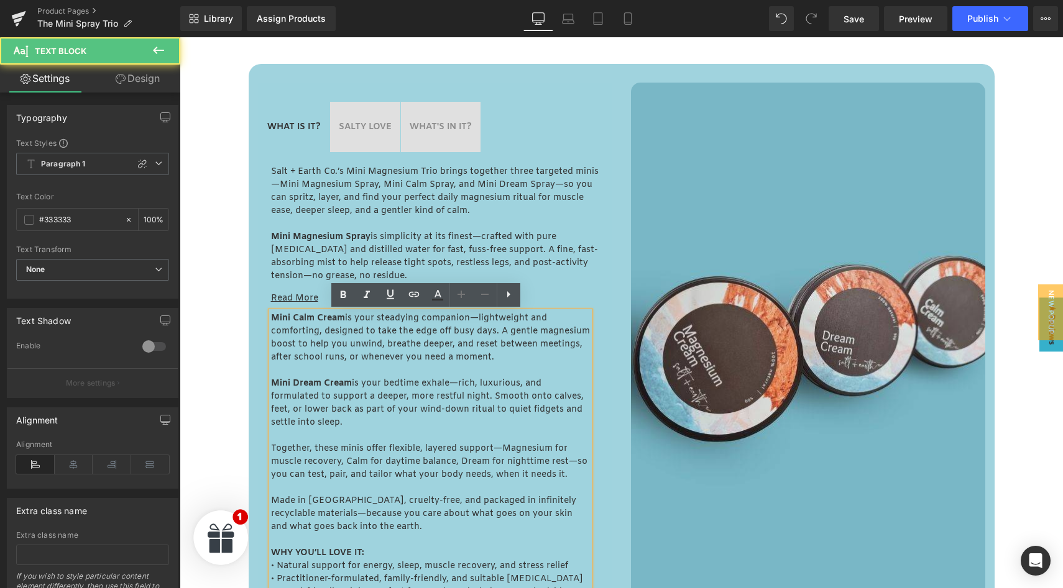
click at [314, 343] on p "Mini Calm Cream is your steadying companion—lightweight and comforting, designe…" at bounding box center [430, 338] width 319 height 52
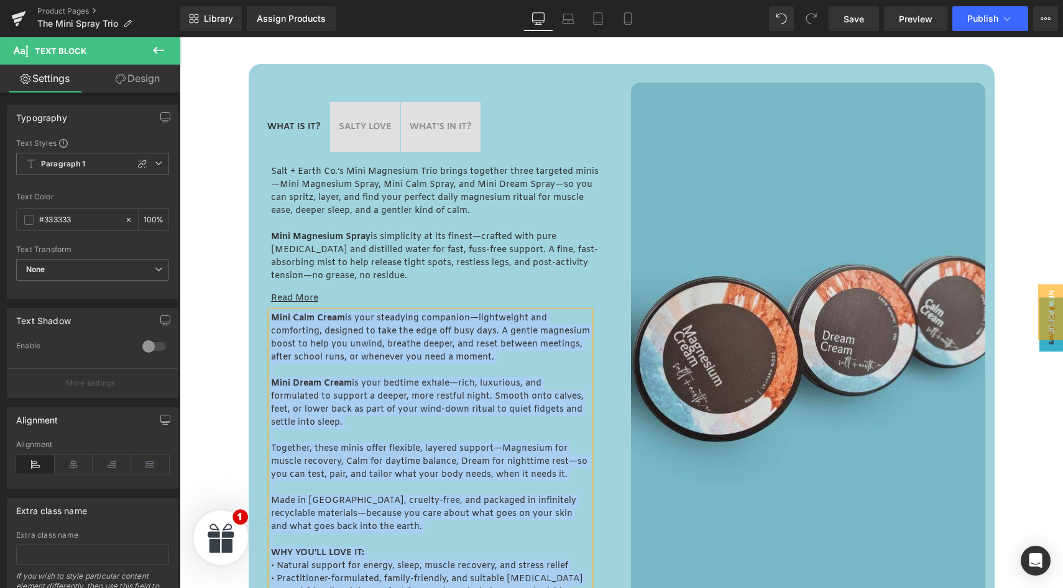
paste div
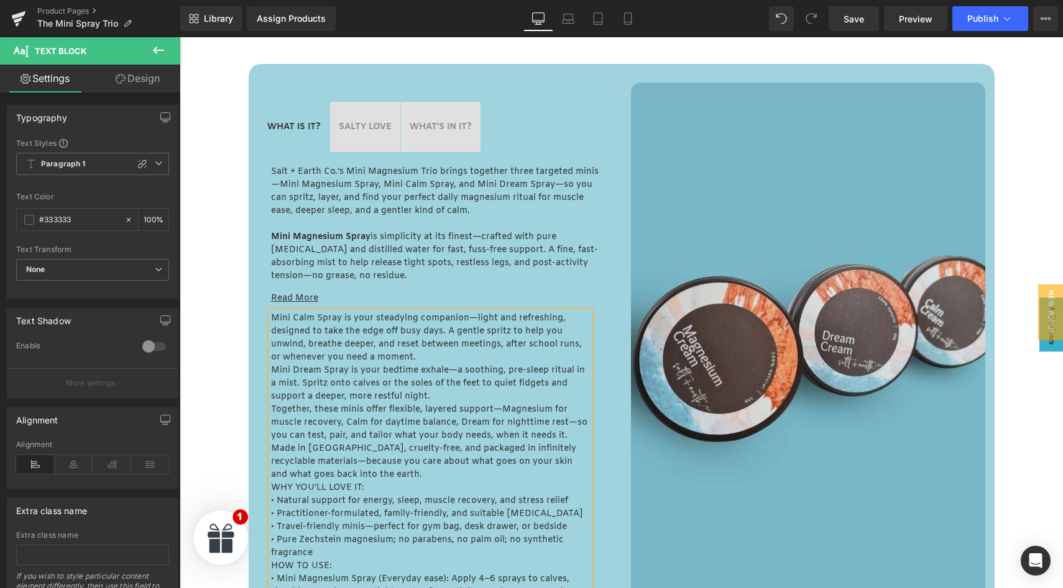
click at [432, 354] on p "Mini Calm Spray is your steadying companion—light and refreshing, designed to t…" at bounding box center [430, 338] width 319 height 52
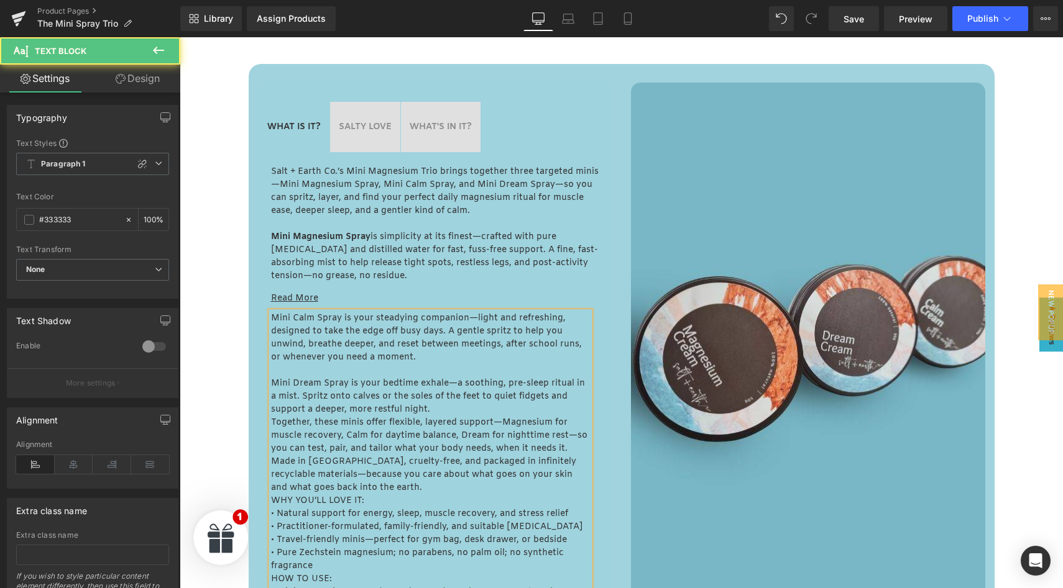
click at [337, 319] on p "Mini Calm Spray is your steadying companion—light and refreshing, designed to t…" at bounding box center [430, 338] width 319 height 52
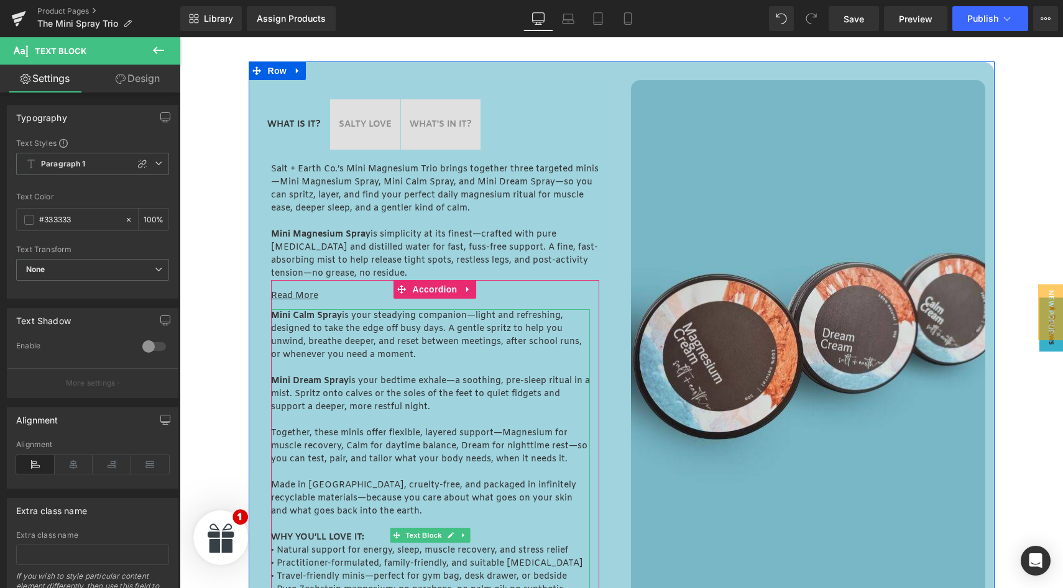
scroll to position [515, 0]
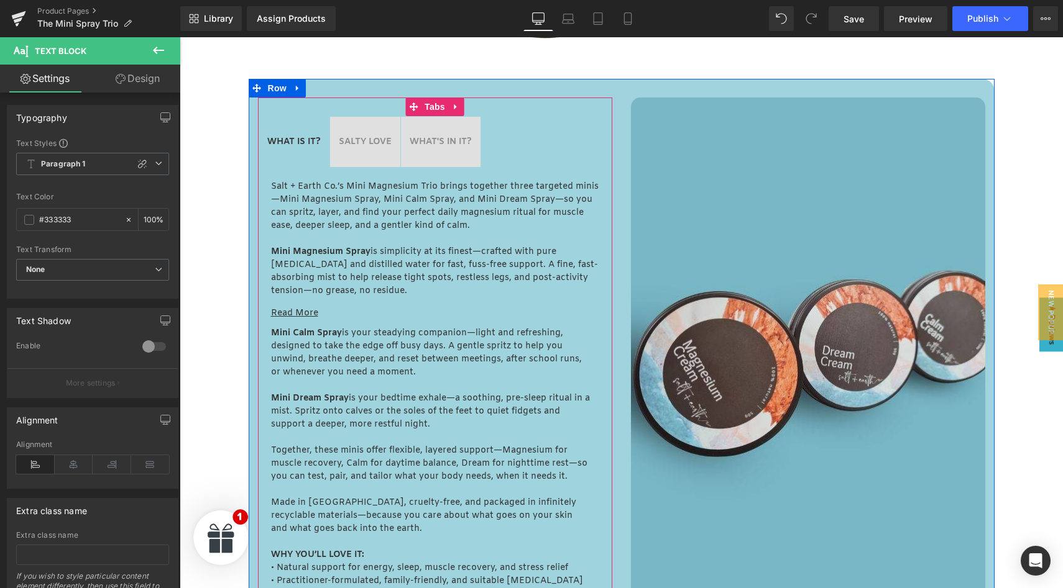
click at [429, 139] on strong "WHAT'S IN IT?" at bounding box center [441, 142] width 62 height 12
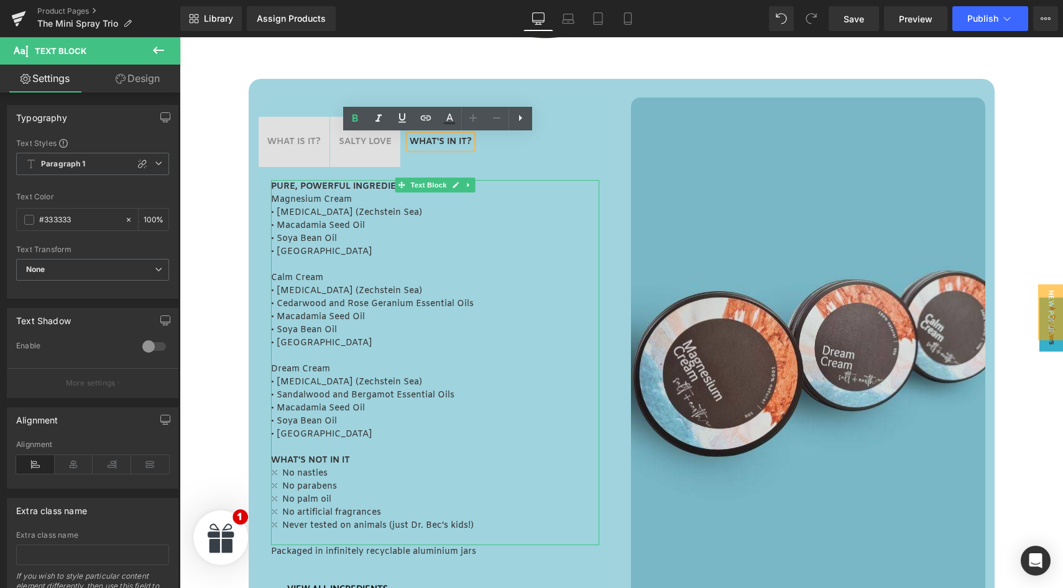
click at [319, 198] on span "Magnesium Cream" at bounding box center [311, 200] width 81 height 12
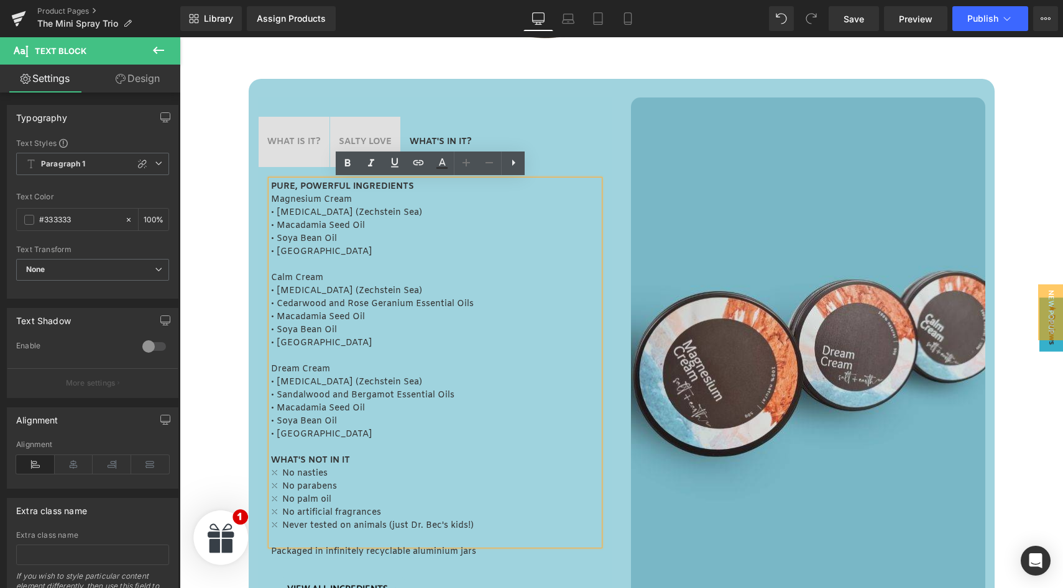
click at [342, 195] on span "Magnesium Cream" at bounding box center [311, 200] width 81 height 12
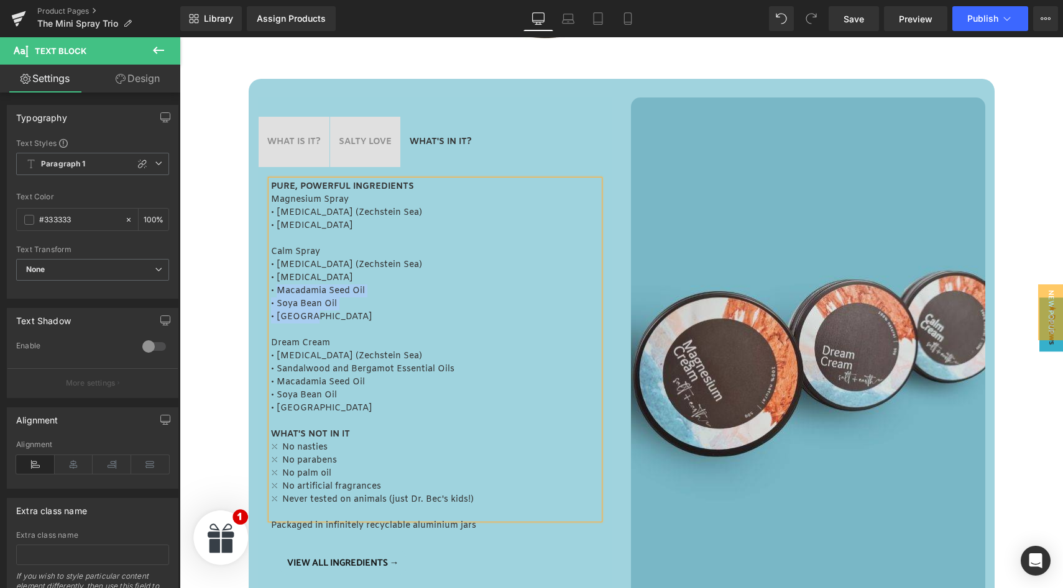
click at [313, 303] on p "• Soya Bean Oil" at bounding box center [435, 304] width 328 height 13
drag, startPoint x: 271, startPoint y: 286, endPoint x: 312, endPoint y: 315, distance: 50.3
click at [311, 314] on div "PURE, POWERFUL INGREDIENTS Magnesium Spray • Magnesium Chloride (Zechstein Sea)…" at bounding box center [435, 349] width 328 height 339
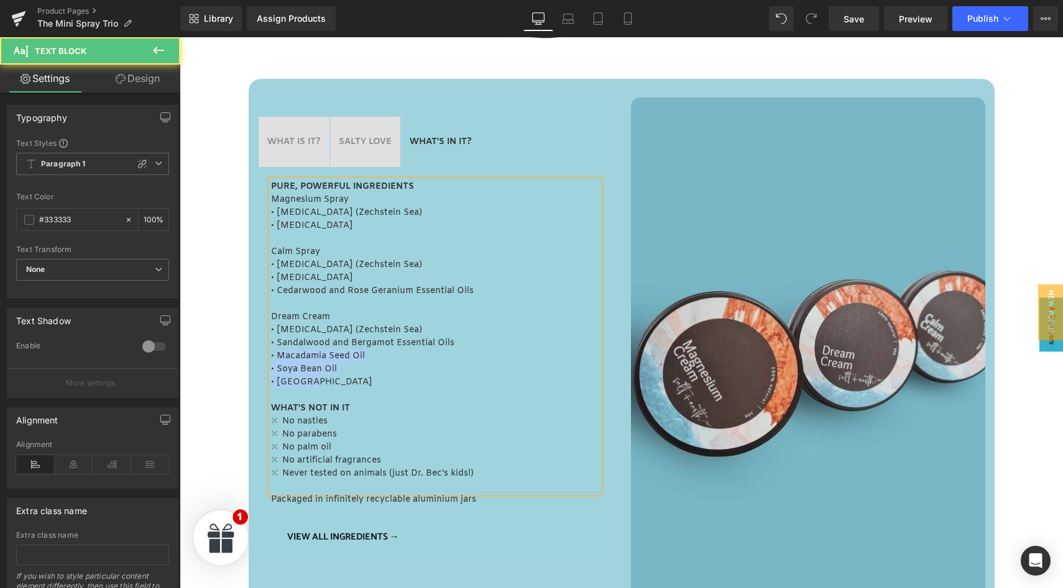
drag, startPoint x: 271, startPoint y: 353, endPoint x: 321, endPoint y: 382, distance: 57.3
click at [319, 379] on div "PURE, POWERFUL INGREDIENTS Magnesium Spray • Magnesium Chloride (Zechstein Sea)…" at bounding box center [435, 336] width 328 height 313
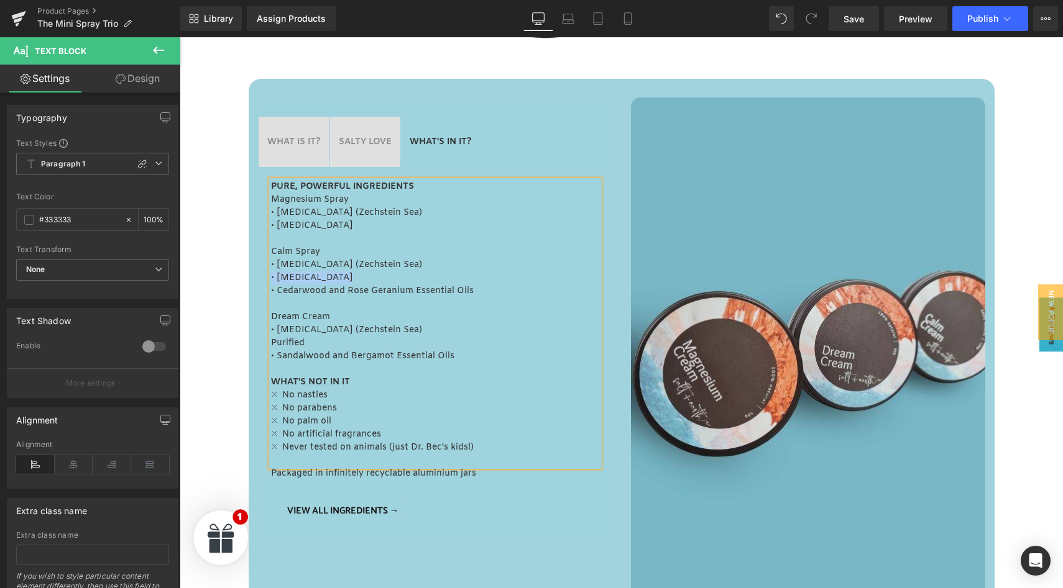
copy p "• Purified Water"
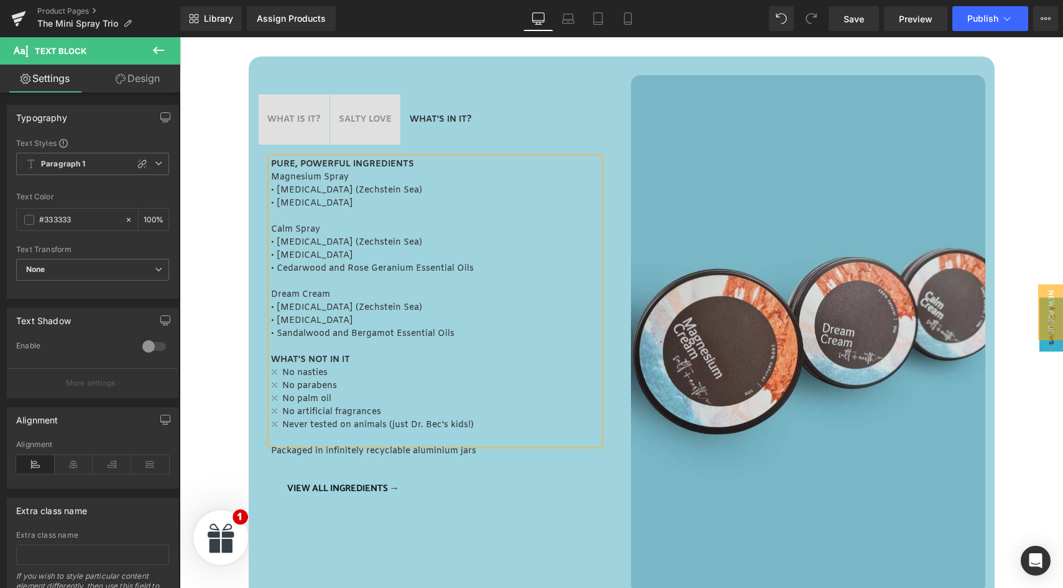
scroll to position [551, 0]
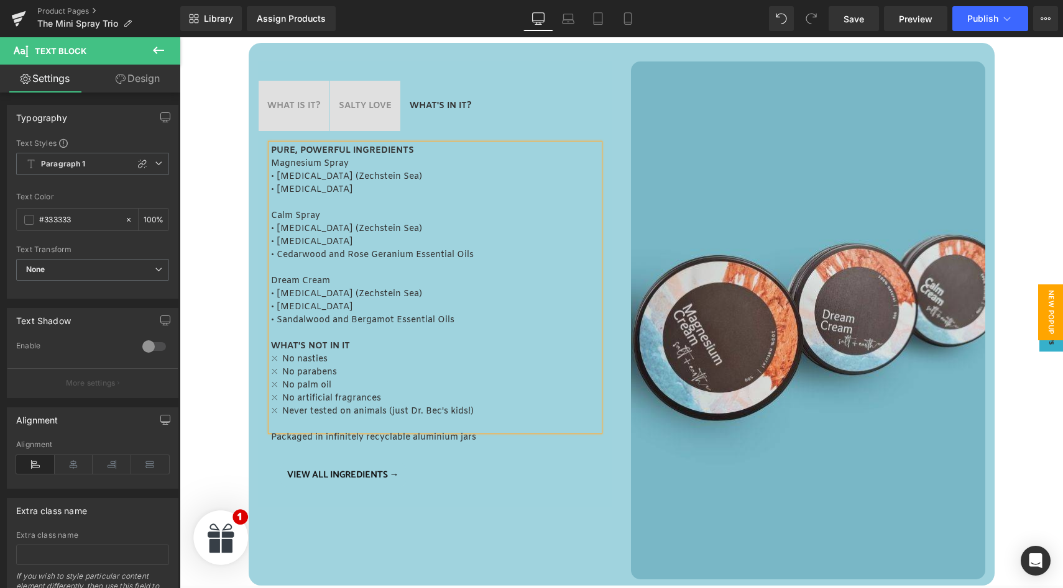
click at [1039, 309] on span "New Popup" at bounding box center [1050, 313] width 25 height 56
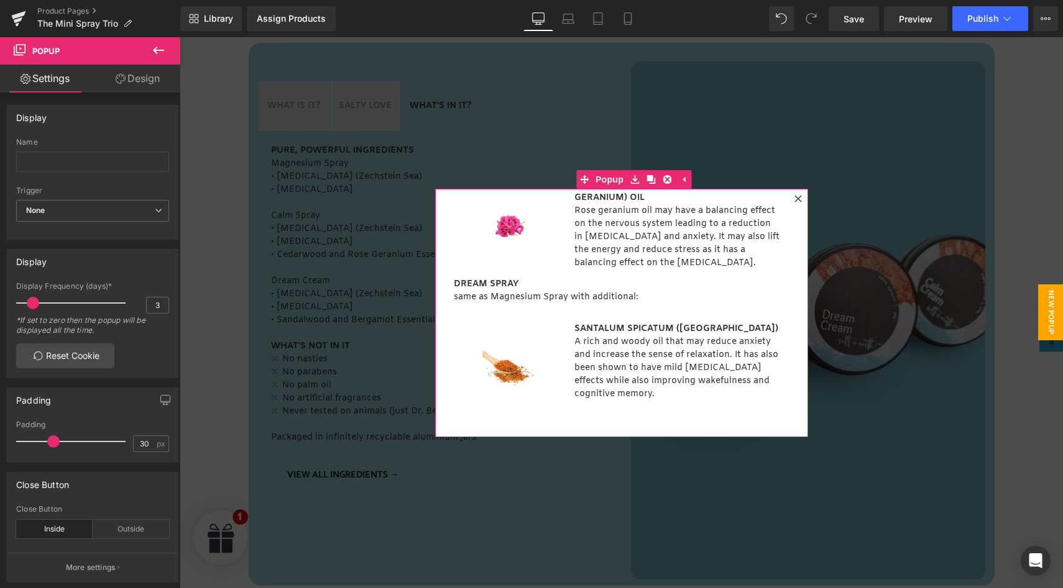
scroll to position [692, 0]
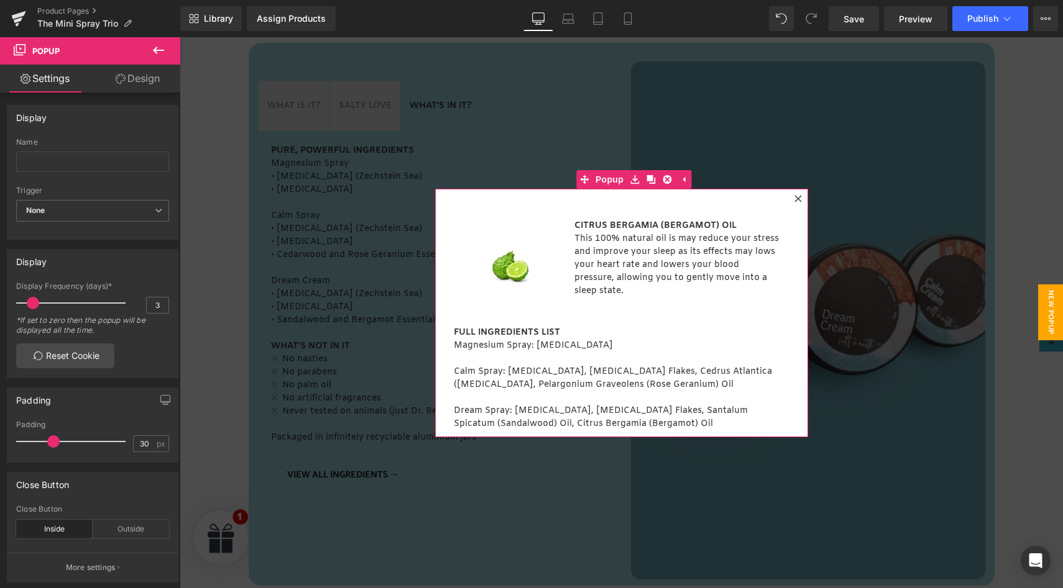
click at [794, 197] on icon at bounding box center [797, 198] width 7 height 7
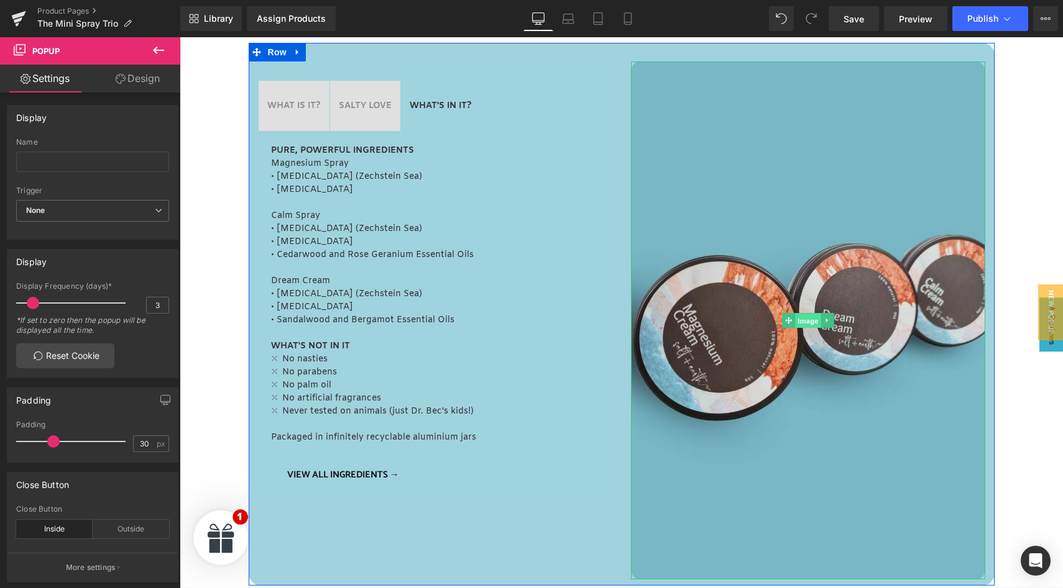
click at [802, 318] on span "Image" at bounding box center [808, 321] width 26 height 15
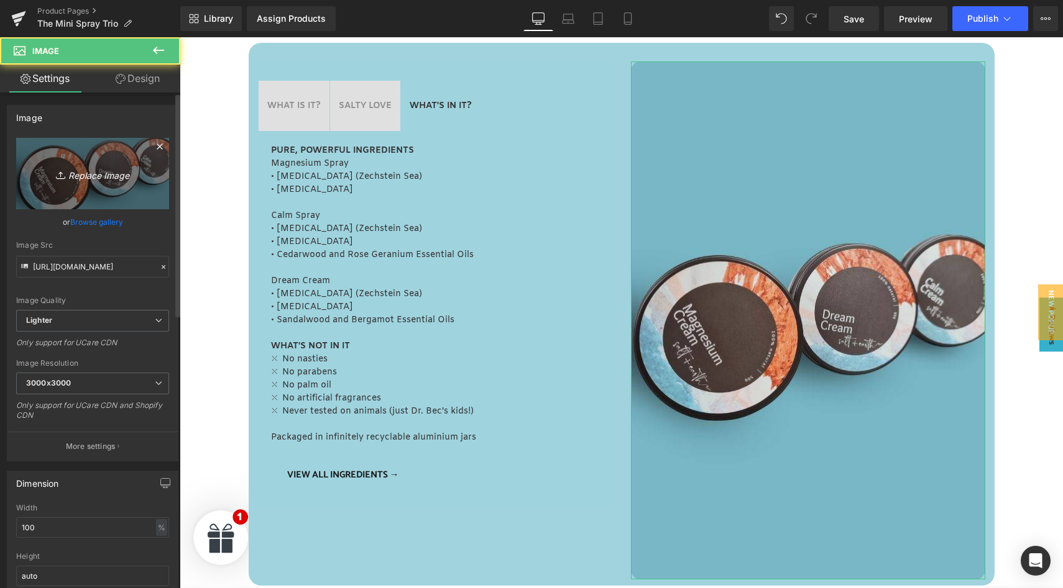
click at [87, 176] on icon "Replace Image" at bounding box center [92, 174] width 99 height 16
type input "C:\fakepath\Magnesium Mini Sprays.jpg"
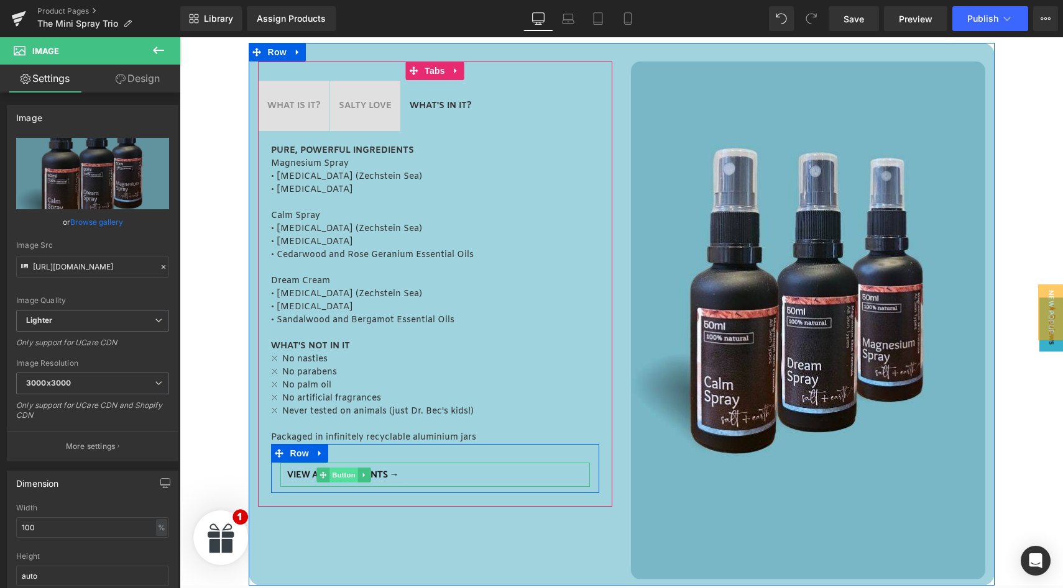
click at [334, 474] on span "Button" at bounding box center [343, 475] width 29 height 15
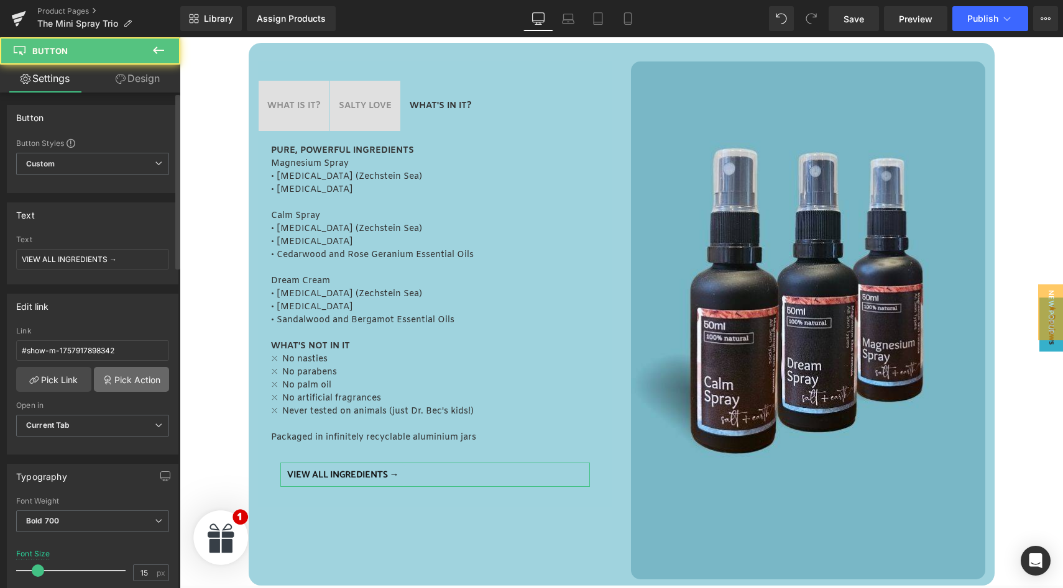
click at [134, 373] on link "Pick Action" at bounding box center [131, 379] width 75 height 25
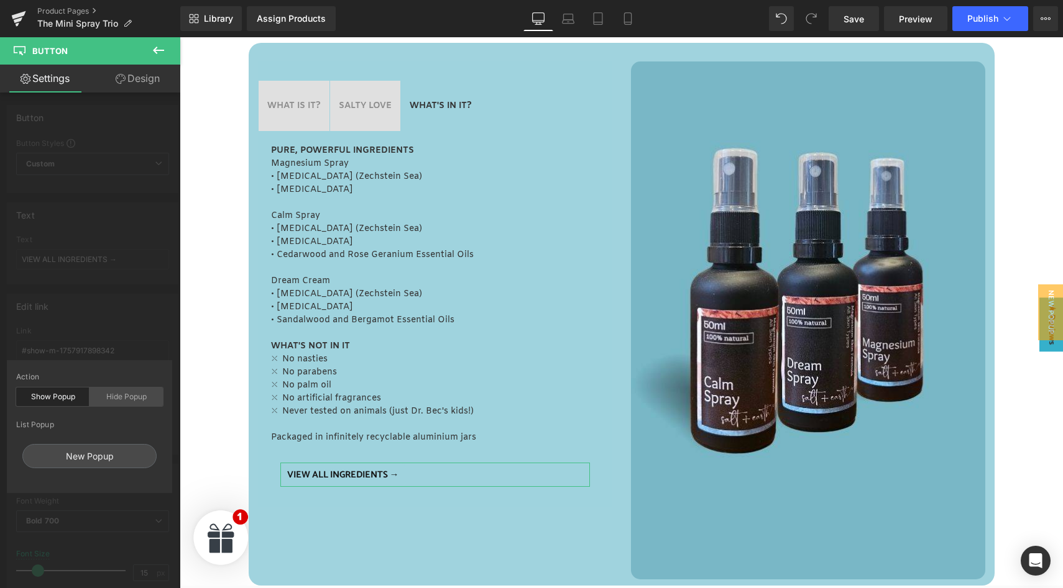
click at [128, 398] on div "Hide Popup" at bounding box center [125, 397] width 73 height 19
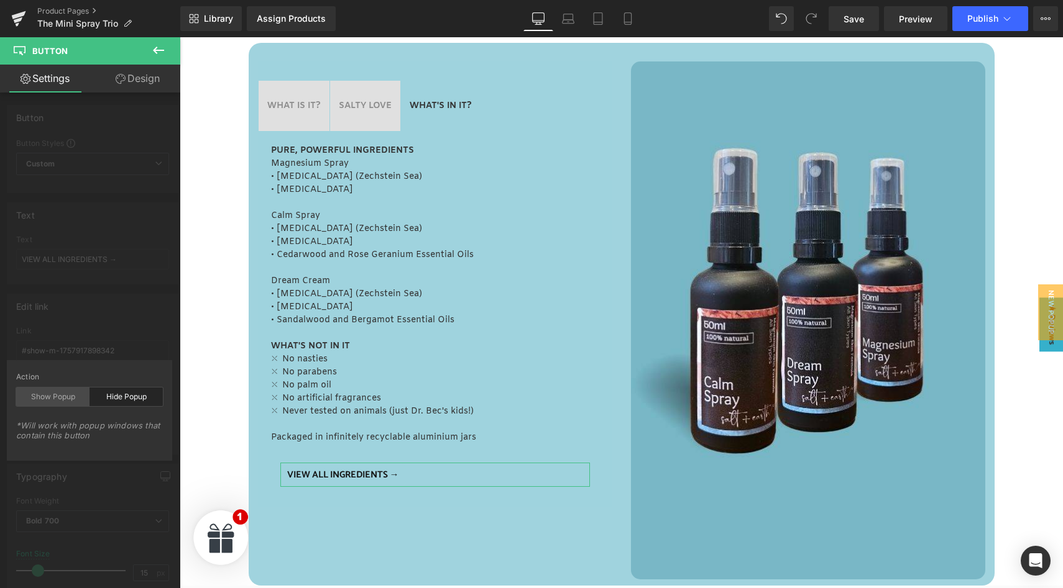
click at [62, 401] on div "Show Popup" at bounding box center [52, 397] width 73 height 19
click at [91, 460] on div "New Popup" at bounding box center [89, 456] width 134 height 24
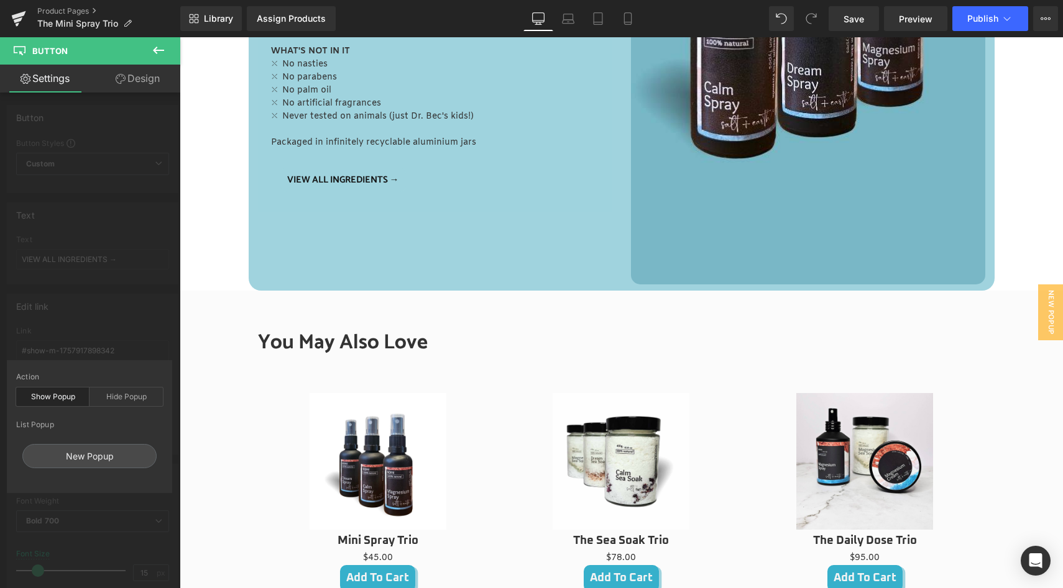
scroll to position [846, 0]
click at [846, 23] on span "Save" at bounding box center [853, 18] width 21 height 13
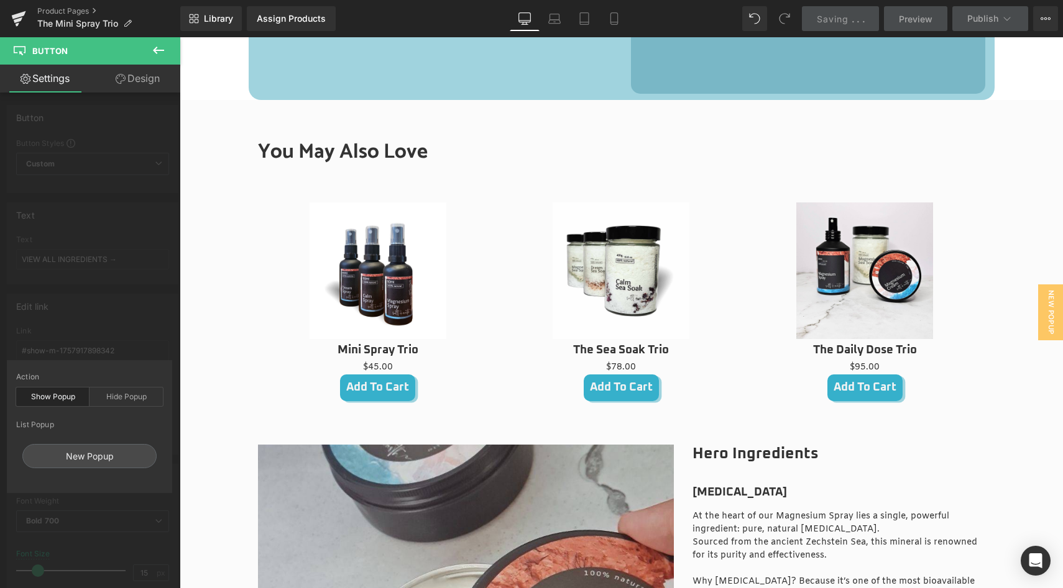
scroll to position [1059, 0]
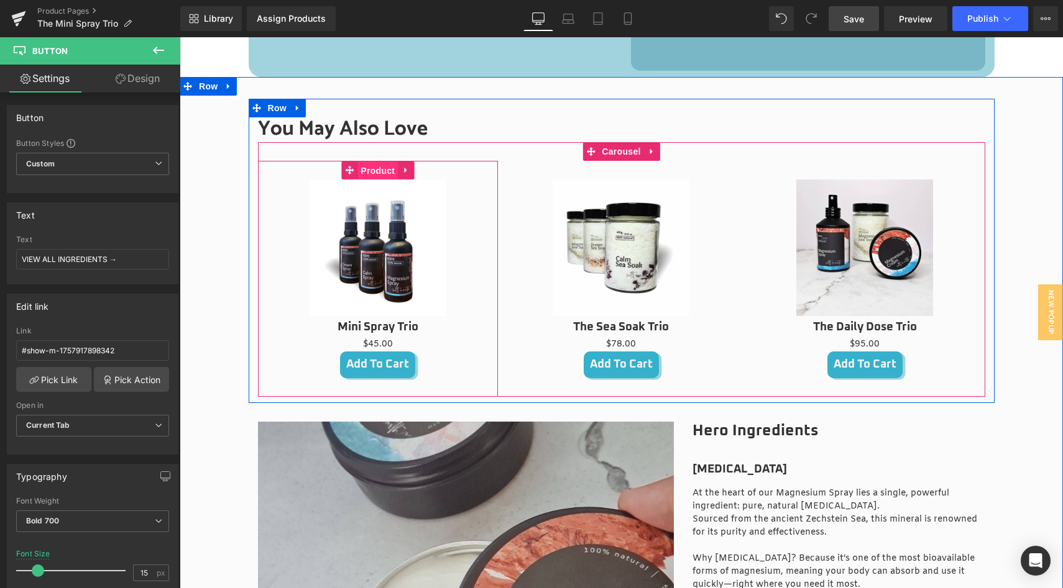
click at [375, 169] on span "Product" at bounding box center [377, 171] width 40 height 19
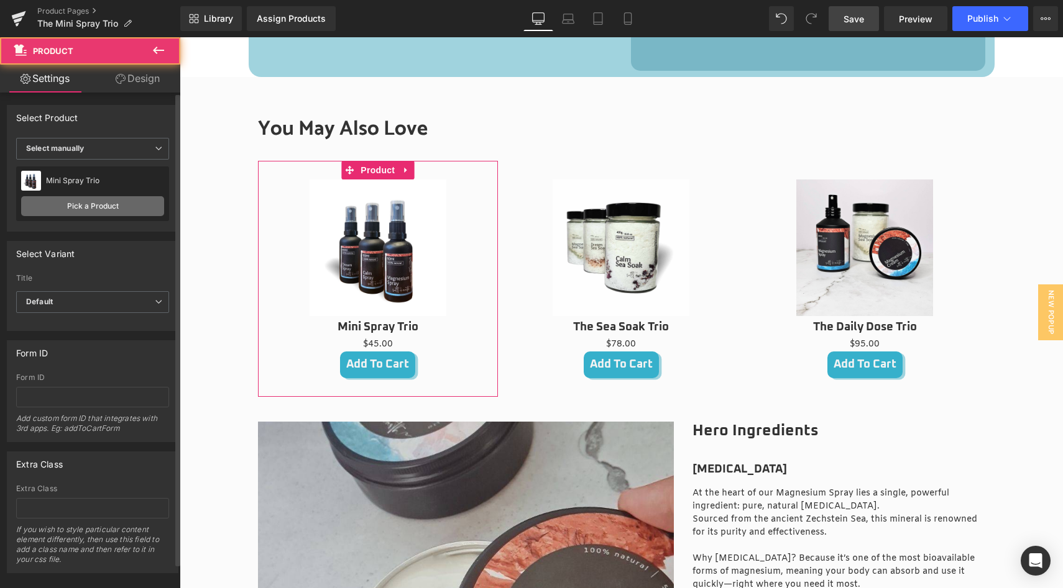
click at [86, 207] on link "Pick a Product" at bounding box center [92, 206] width 143 height 20
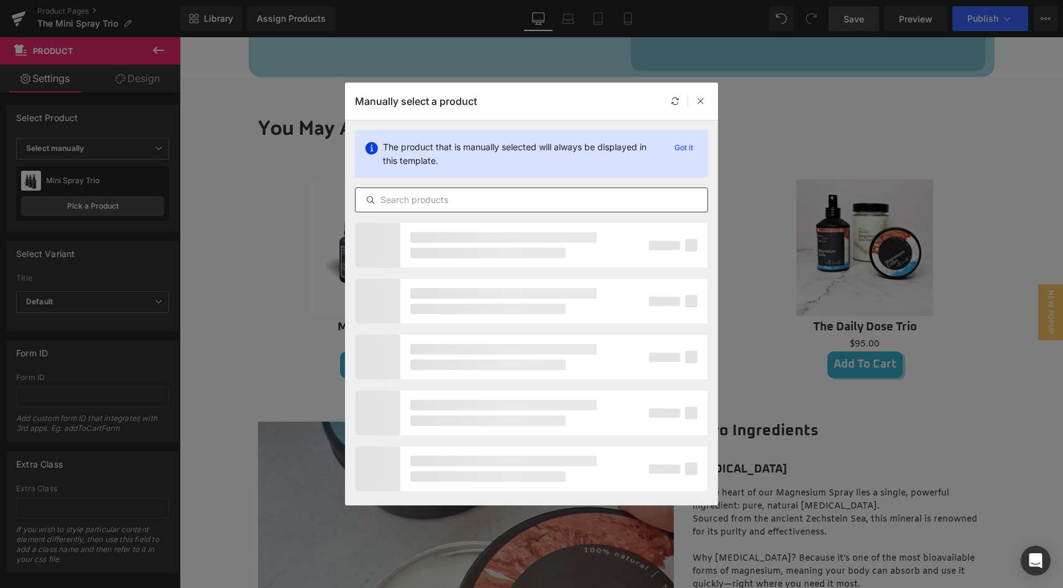
click at [394, 199] on input "text" at bounding box center [531, 200] width 352 height 15
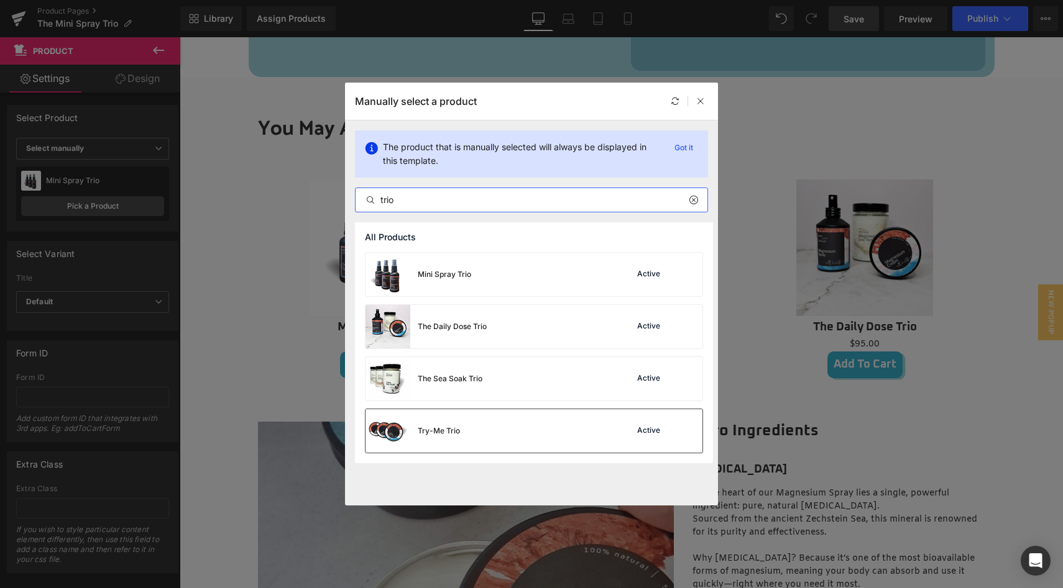
type input "trio"
click at [648, 426] on div "Active" at bounding box center [648, 431] width 28 height 10
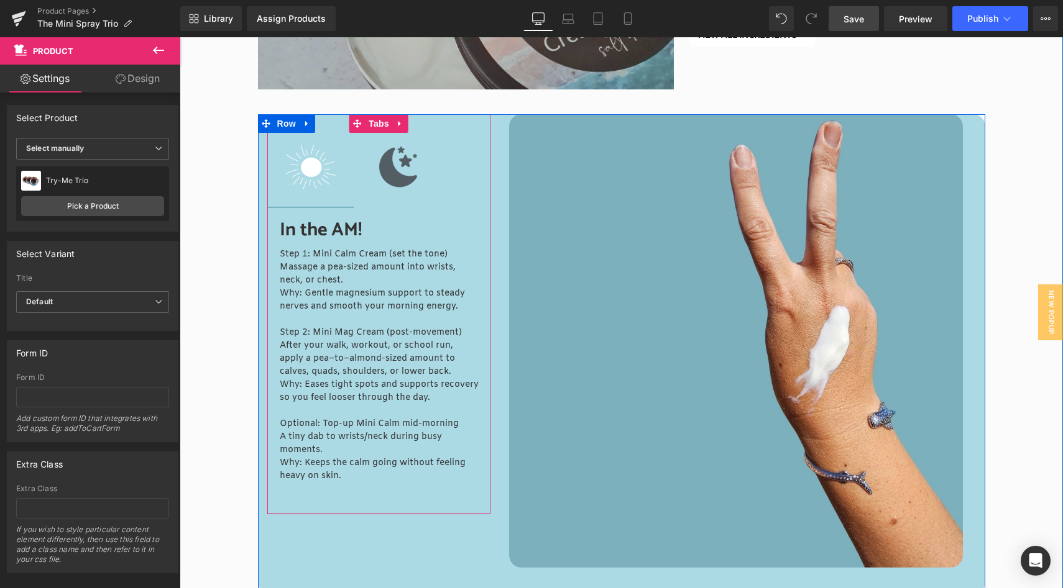
scroll to position [1558, 0]
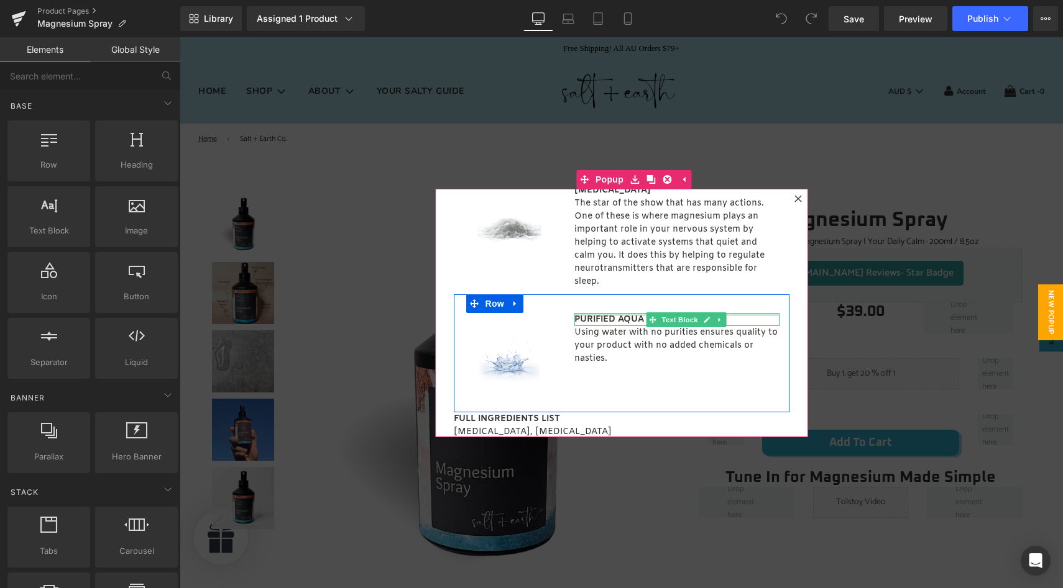
scroll to position [78, 0]
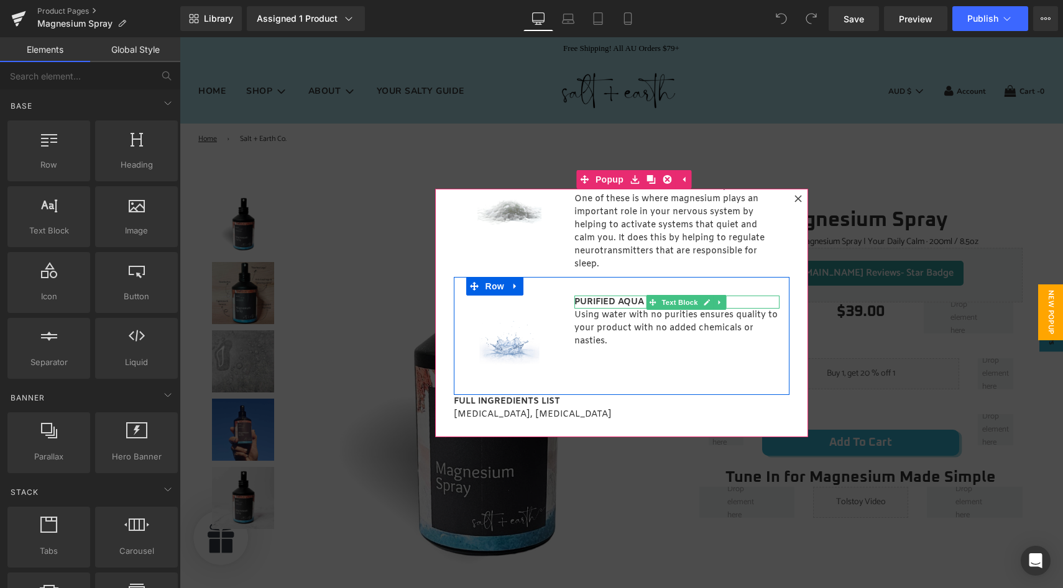
click at [594, 302] on strong "PURIFIED AQUA (WATER)" at bounding box center [629, 302] width 110 height 12
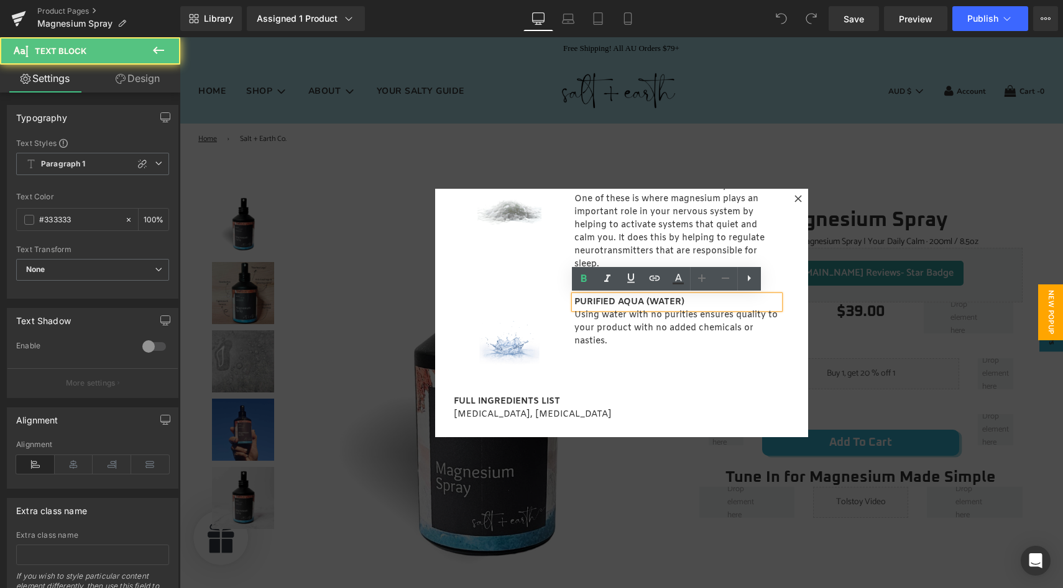
click at [594, 302] on strong "PURIFIED AQUA (WATER)" at bounding box center [629, 302] width 110 height 12
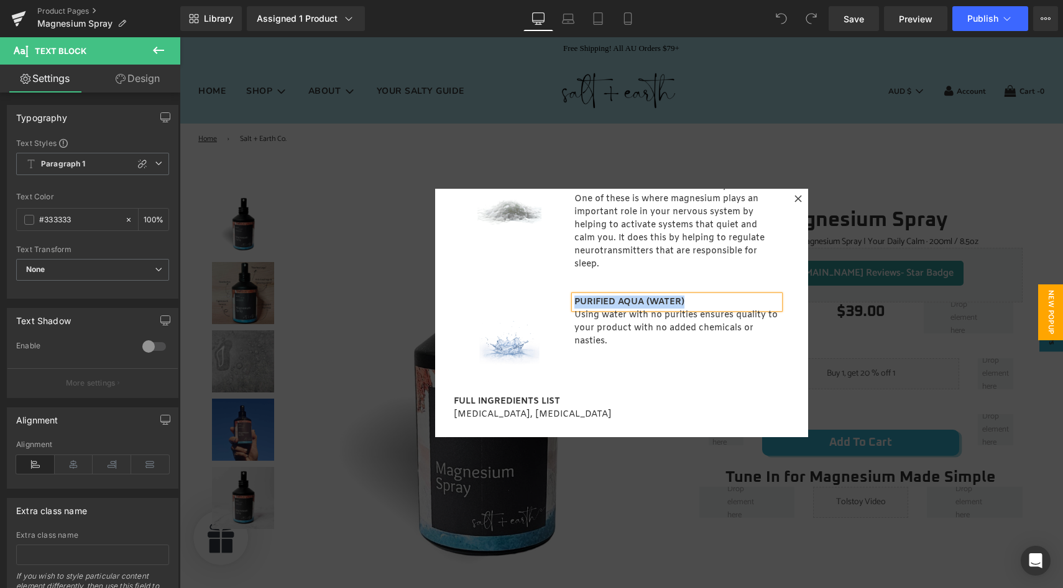
copy strong "PURIFIED AQUA (WATER)"
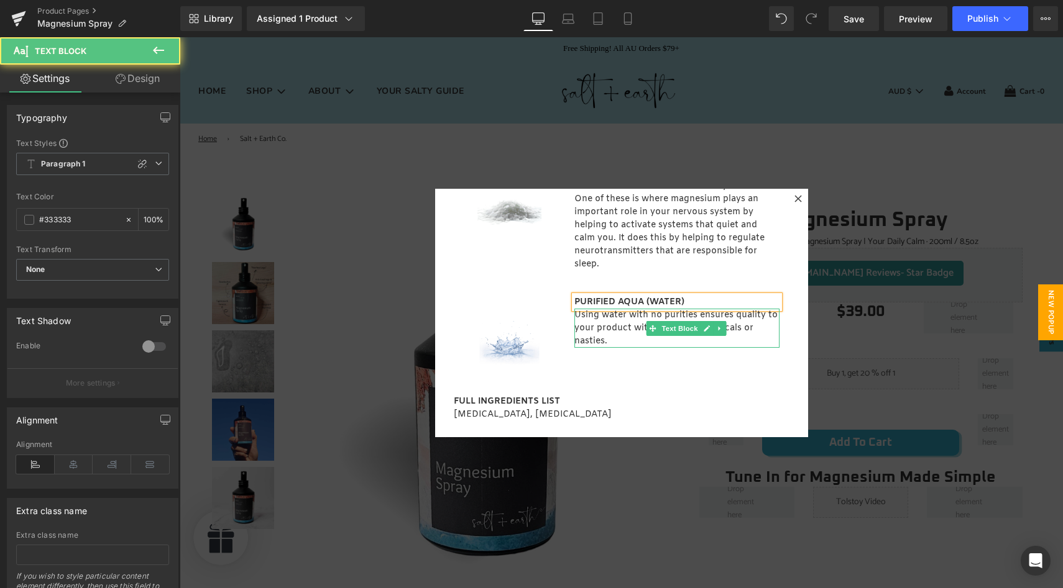
click at [584, 324] on p "Using water with no purities ensures quality to your product with no added chem…" at bounding box center [676, 328] width 205 height 39
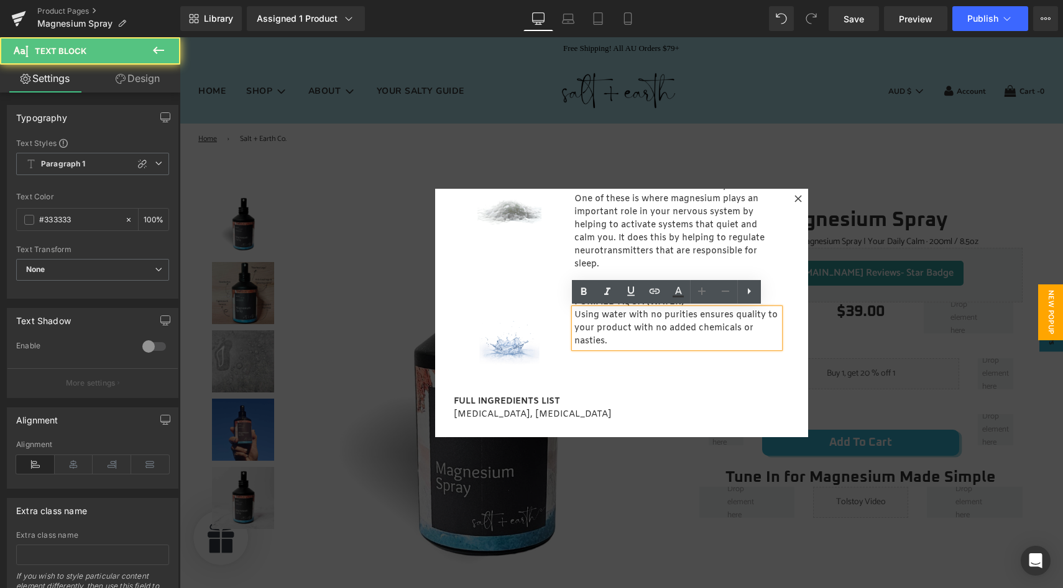
click at [592, 326] on p "Using water with no purities ensures quality to your product with no added chem…" at bounding box center [676, 328] width 205 height 39
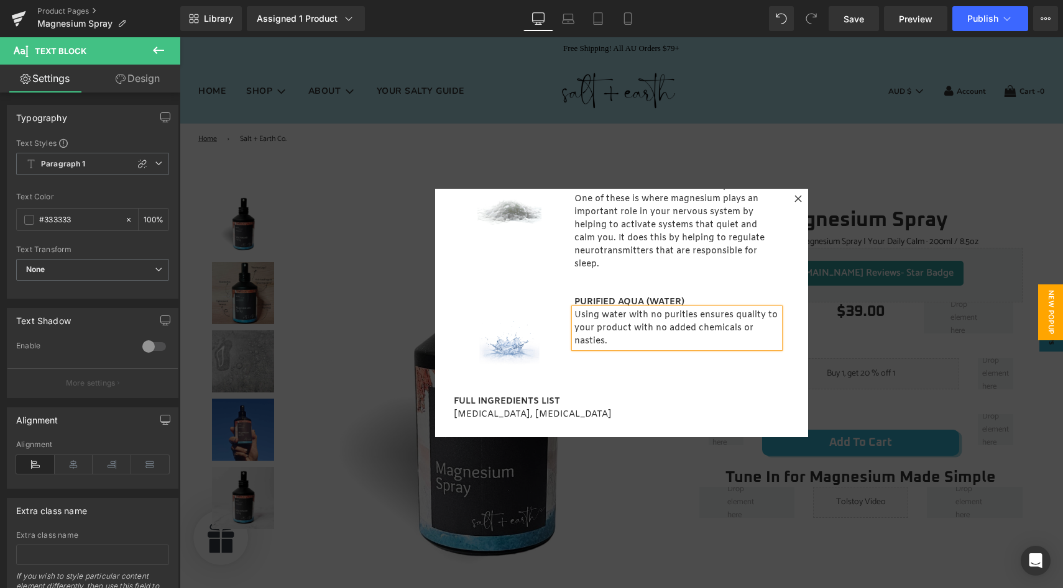
copy p "Using water with no purities ensures quality to your product with no added chem…"
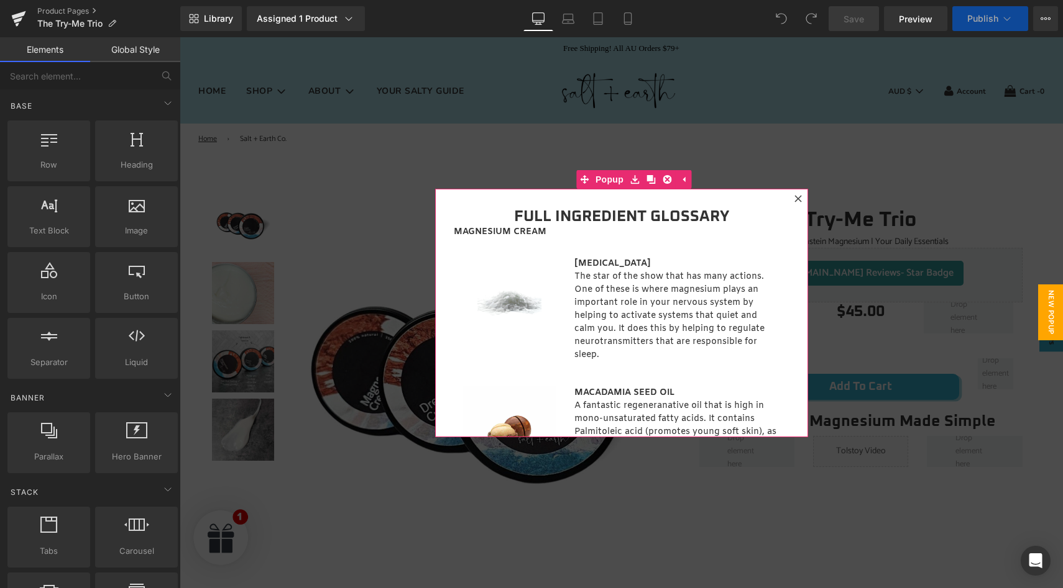
click at [794, 198] on icon at bounding box center [797, 198] width 7 height 7
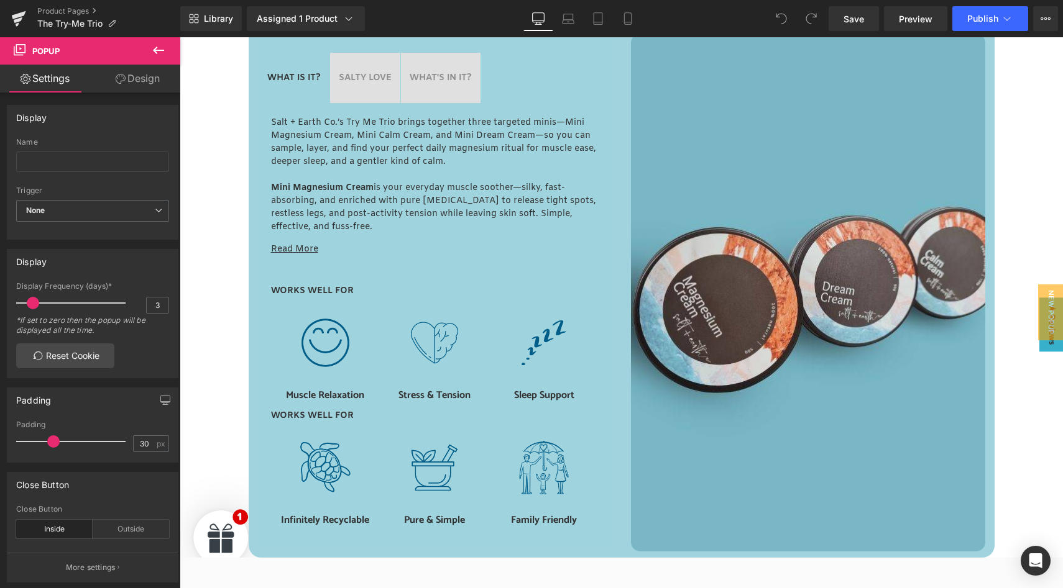
scroll to position [574, 0]
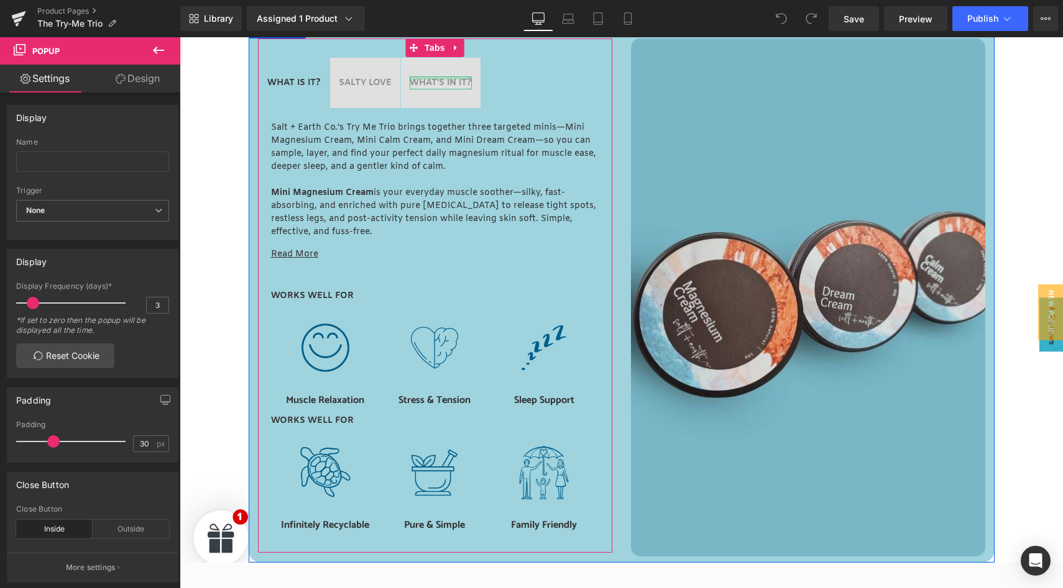
click at [457, 79] on div at bounding box center [441, 77] width 62 height 3
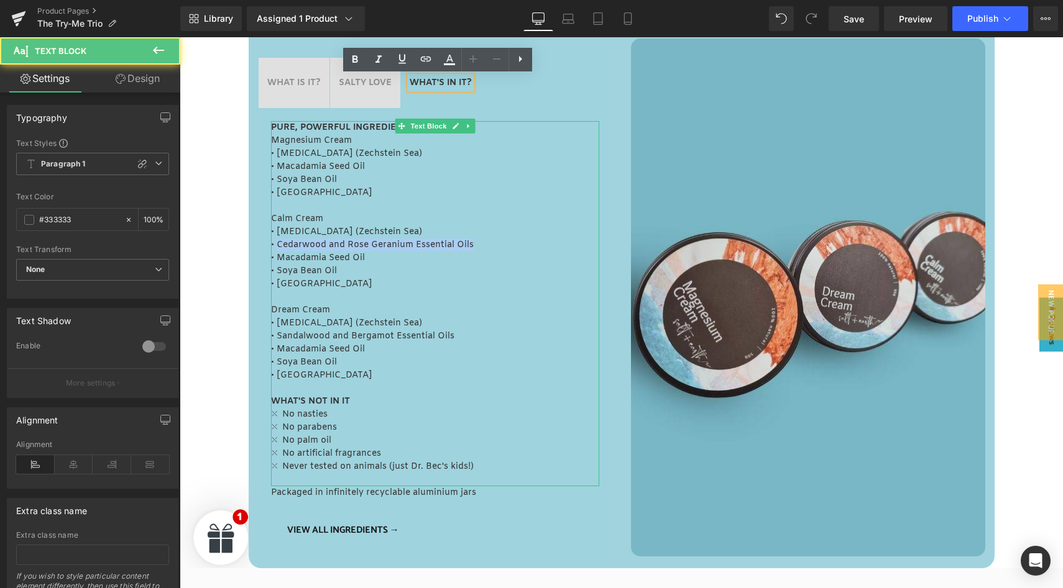
drag, startPoint x: 273, startPoint y: 245, endPoint x: 479, endPoint y: 248, distance: 206.3
click at [478, 248] on p "• Cedarwood and Rose Geranium Essential Oils" at bounding box center [435, 245] width 328 height 13
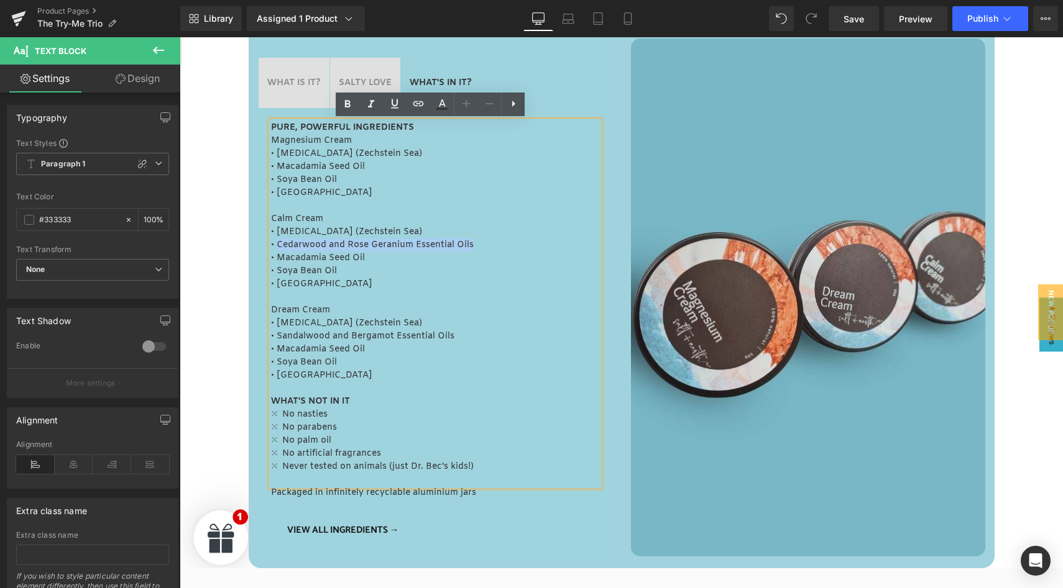
copy p "Cedarwood and Rose Geranium Essential Oils"
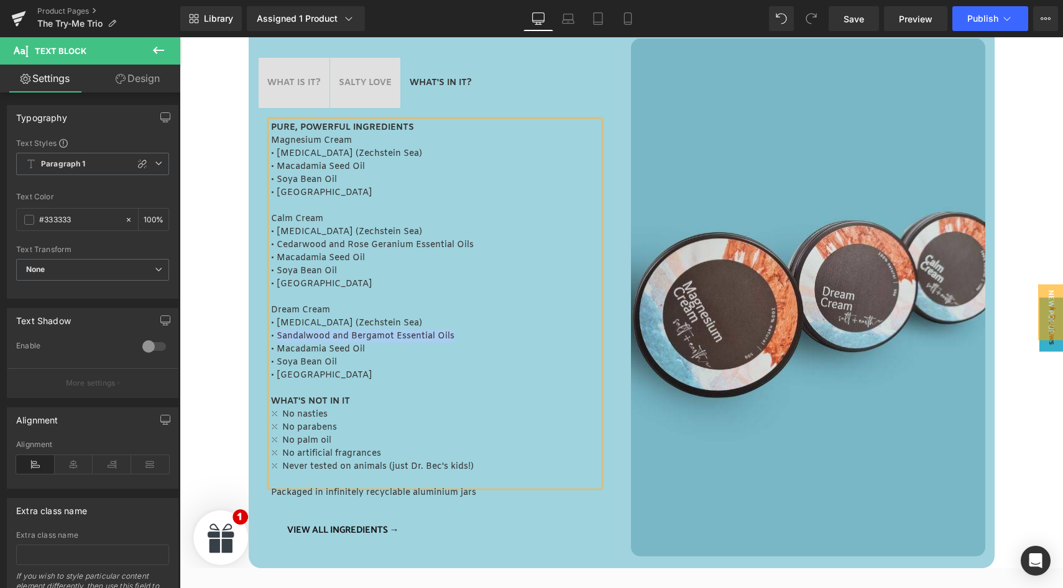
drag, startPoint x: 273, startPoint y: 338, endPoint x: 459, endPoint y: 341, distance: 185.8
click at [459, 341] on p "• Sandalwood and Bergamot Essential Oils" at bounding box center [435, 336] width 328 height 13
copy p "Sandalwood and Bergamot Essential Oils"
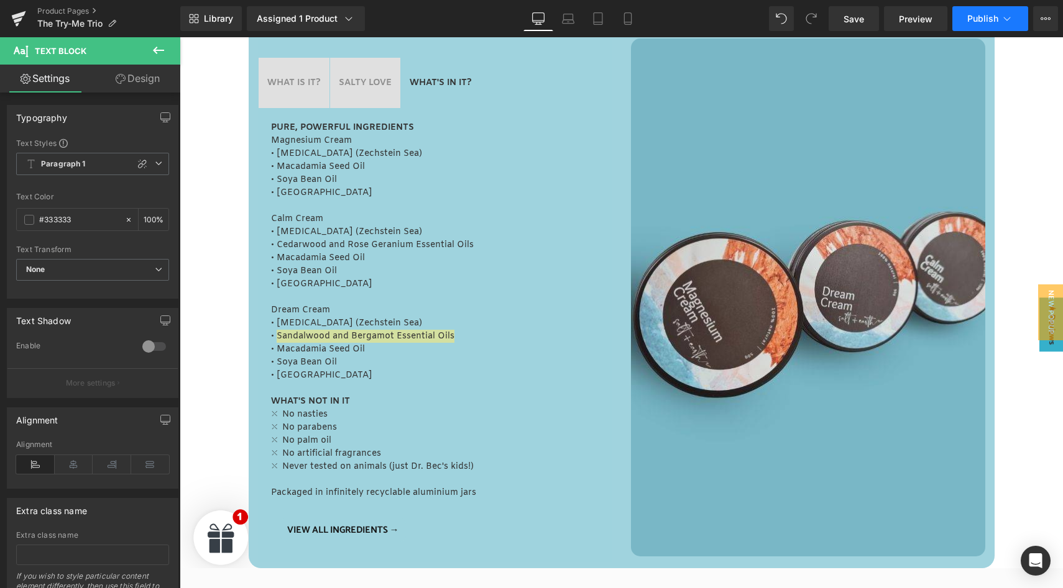
click at [996, 9] on button "Publish" at bounding box center [990, 18] width 76 height 25
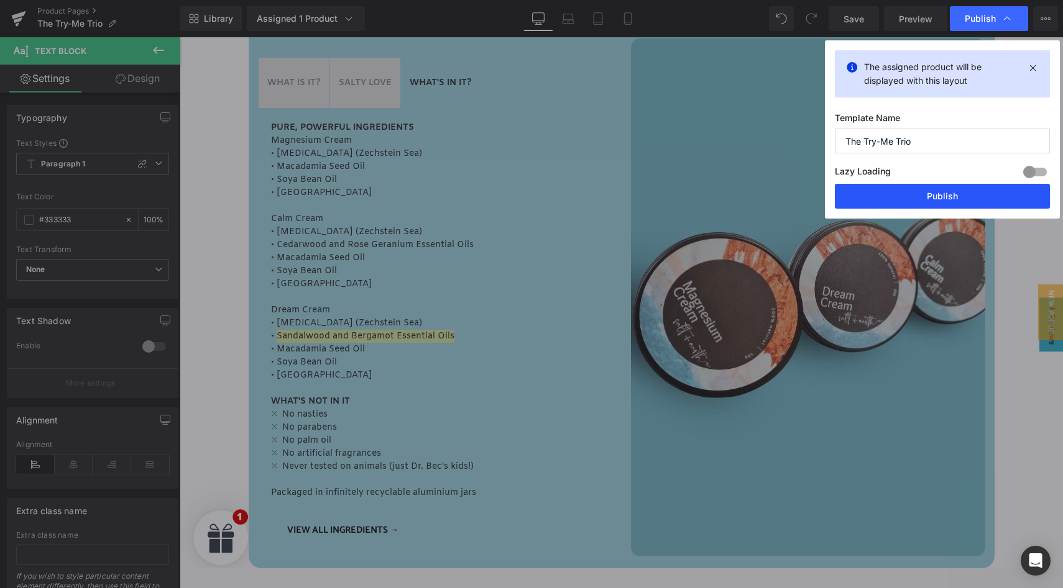
click at [922, 196] on button "Publish" at bounding box center [942, 196] width 215 height 25
